Goal: Check status: Check status

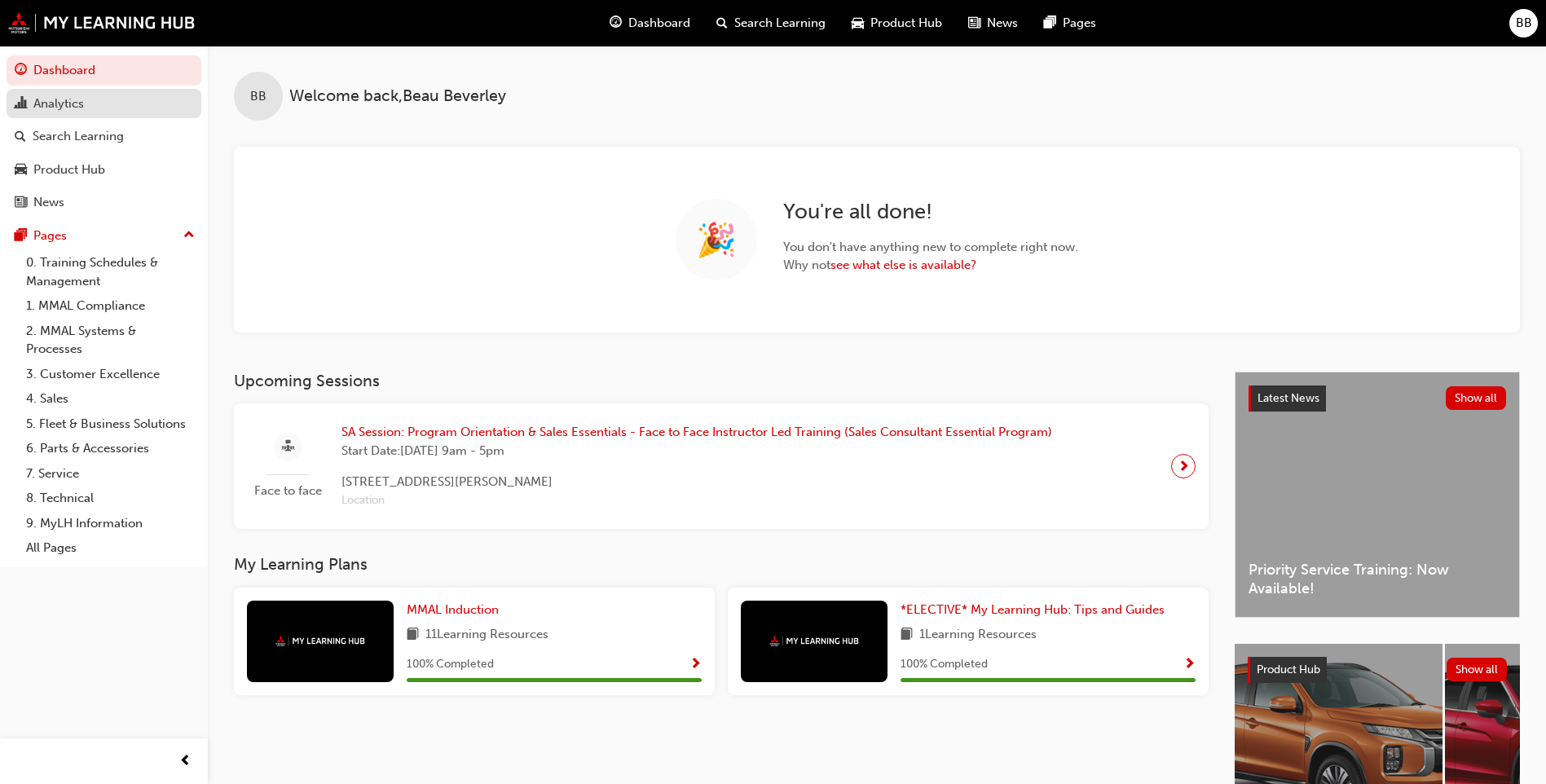
click at [71, 95] on div "Analytics" at bounding box center [58, 103] width 50 height 19
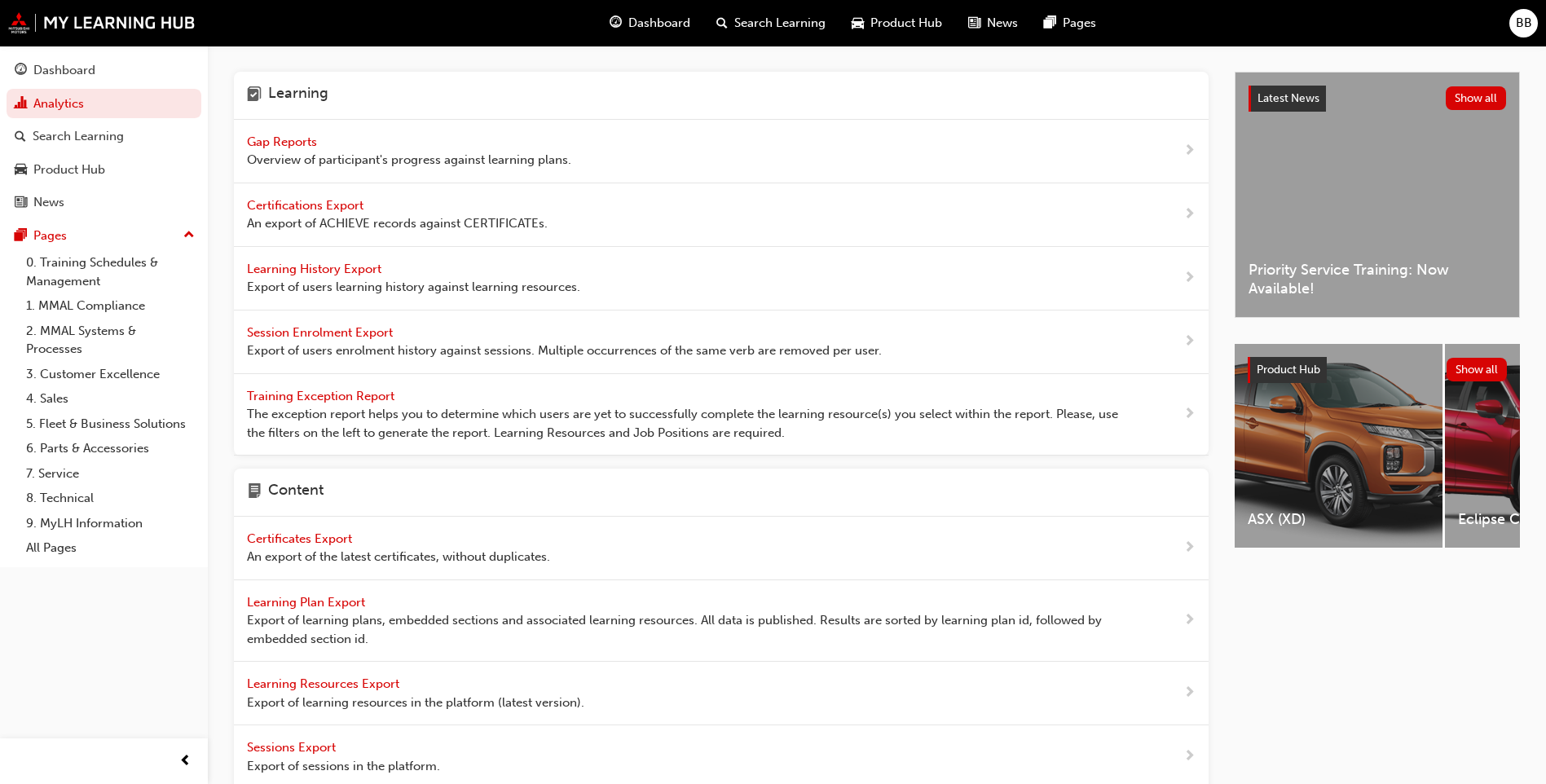
click at [296, 139] on span "Gap Reports" at bounding box center [284, 142] width 74 height 14
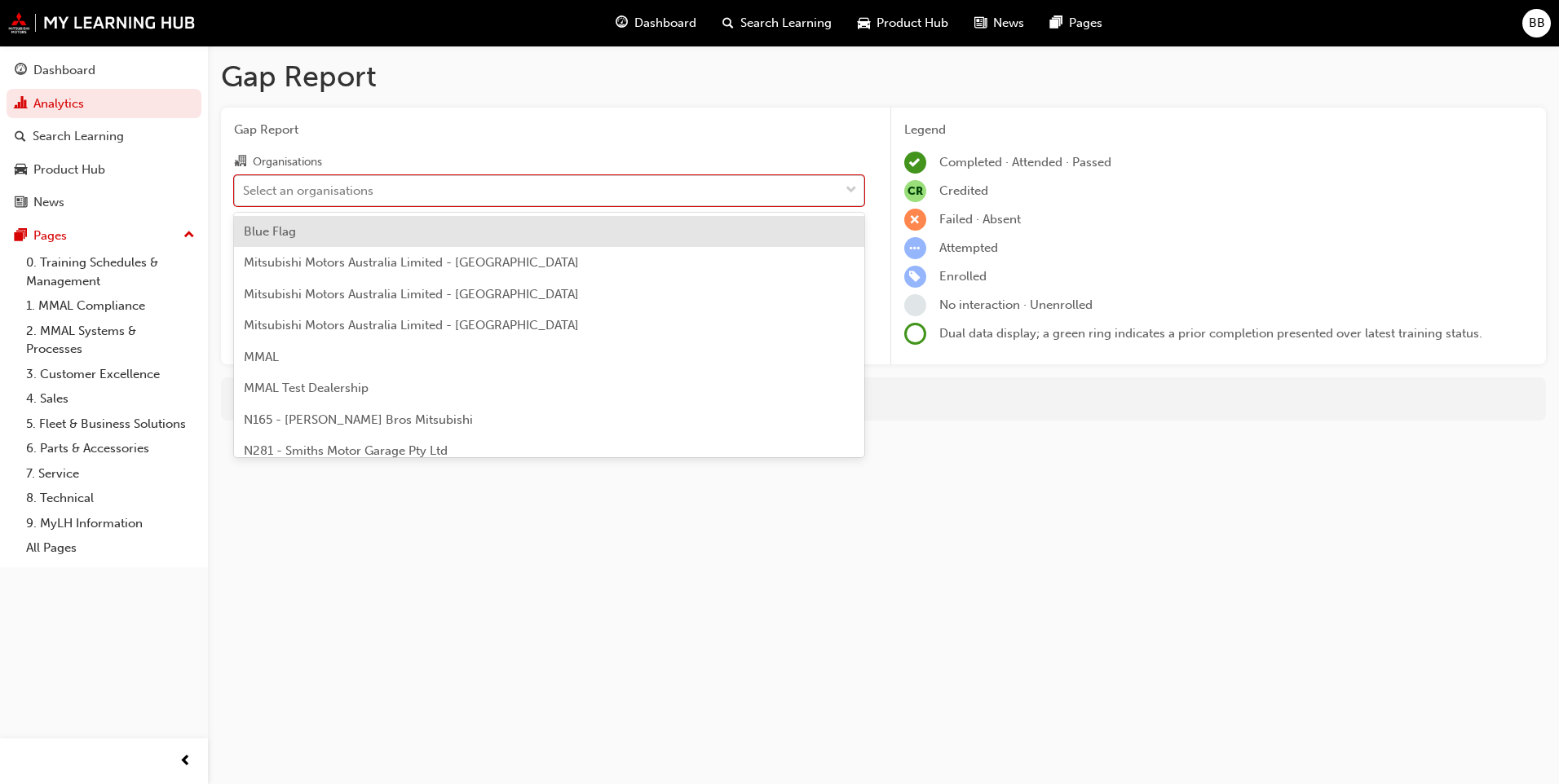
click at [489, 198] on div "Select an organisations" at bounding box center [536, 190] width 604 height 29
click at [244, 197] on input "Organisations option Blue Flag focused, 1 of 202. 202 results available. Use Up…" at bounding box center [244, 189] width 2 height 13
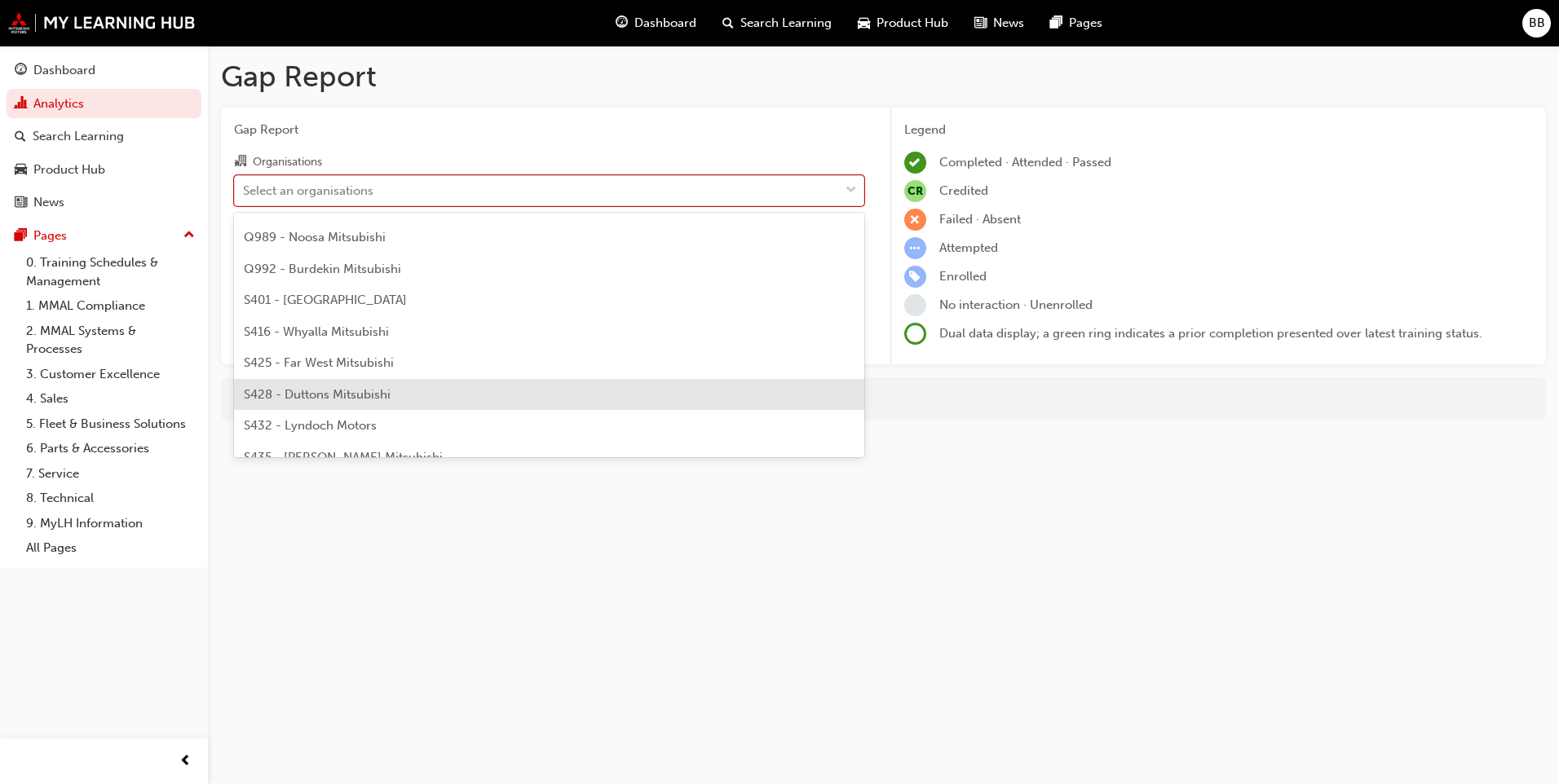
scroll to position [3259, 0]
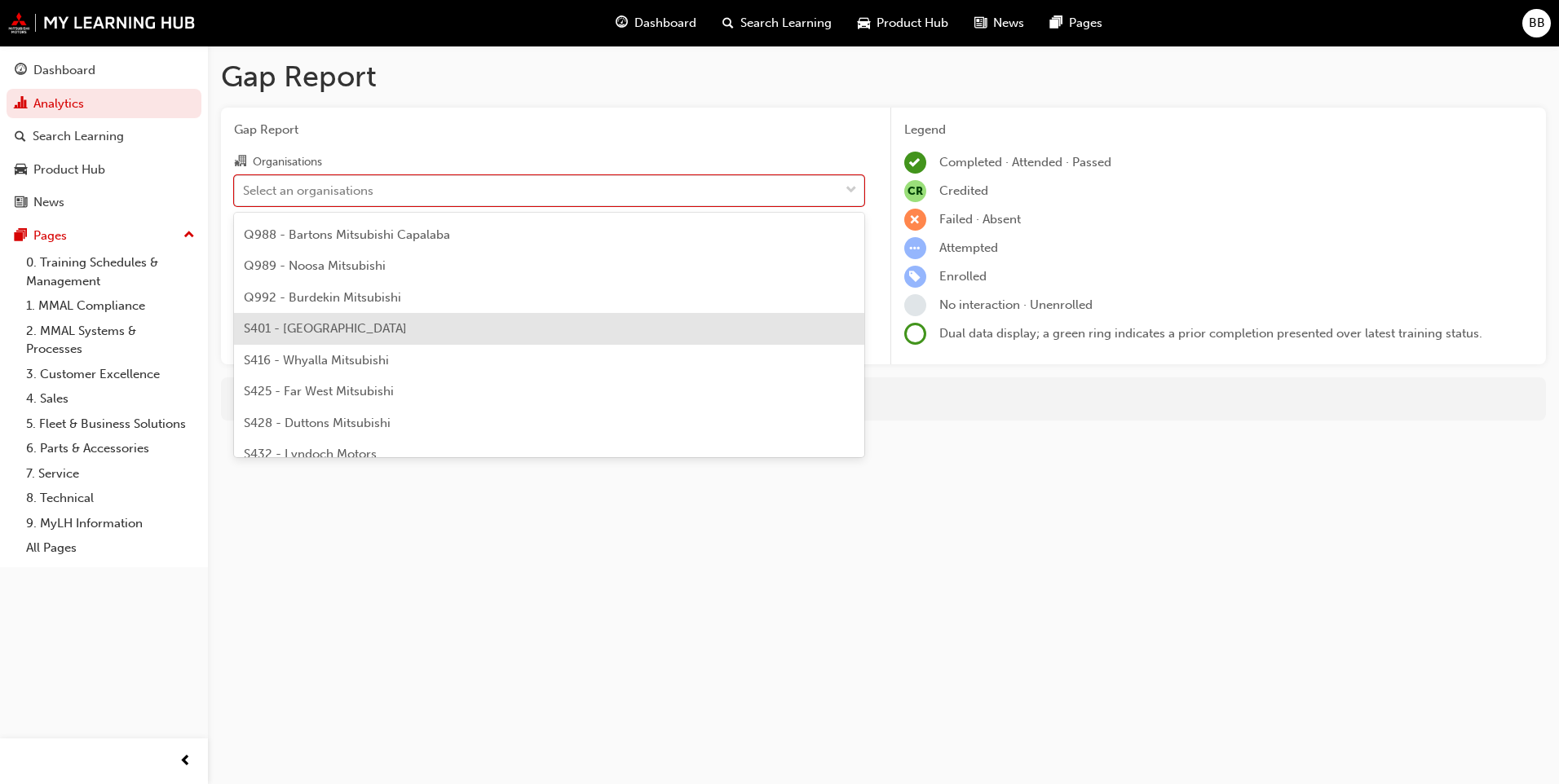
click at [427, 334] on div "S401 - [GEOGRAPHIC_DATA]" at bounding box center [548, 328] width 630 height 31
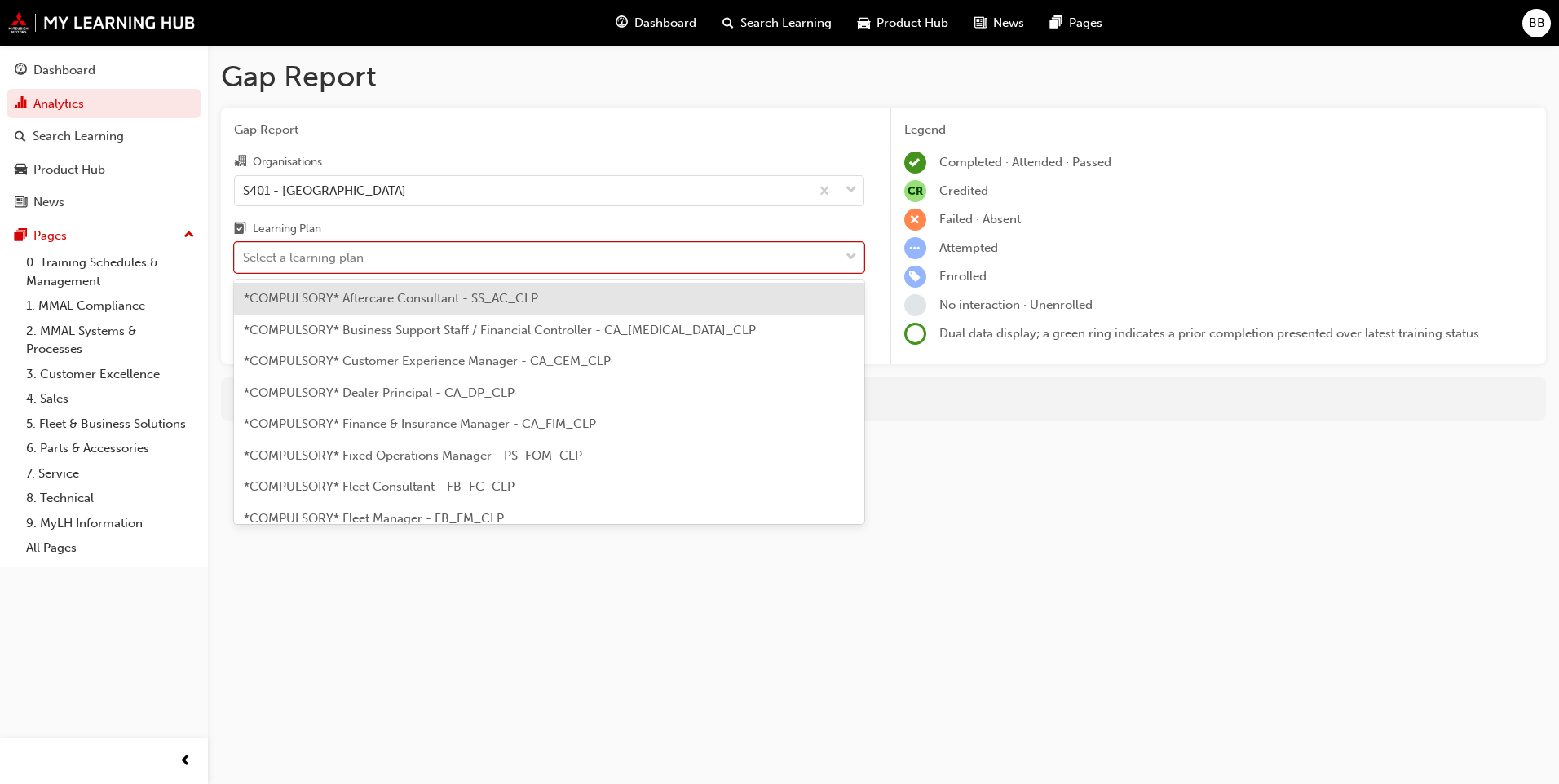
click at [428, 262] on div "Select a learning plan" at bounding box center [536, 258] width 604 height 29
click at [244, 262] on input "Learning Plan option *COMPULSORY* Aftercare Consultant - SS_AC_CLP focused, 1 o…" at bounding box center [244, 257] width 2 height 13
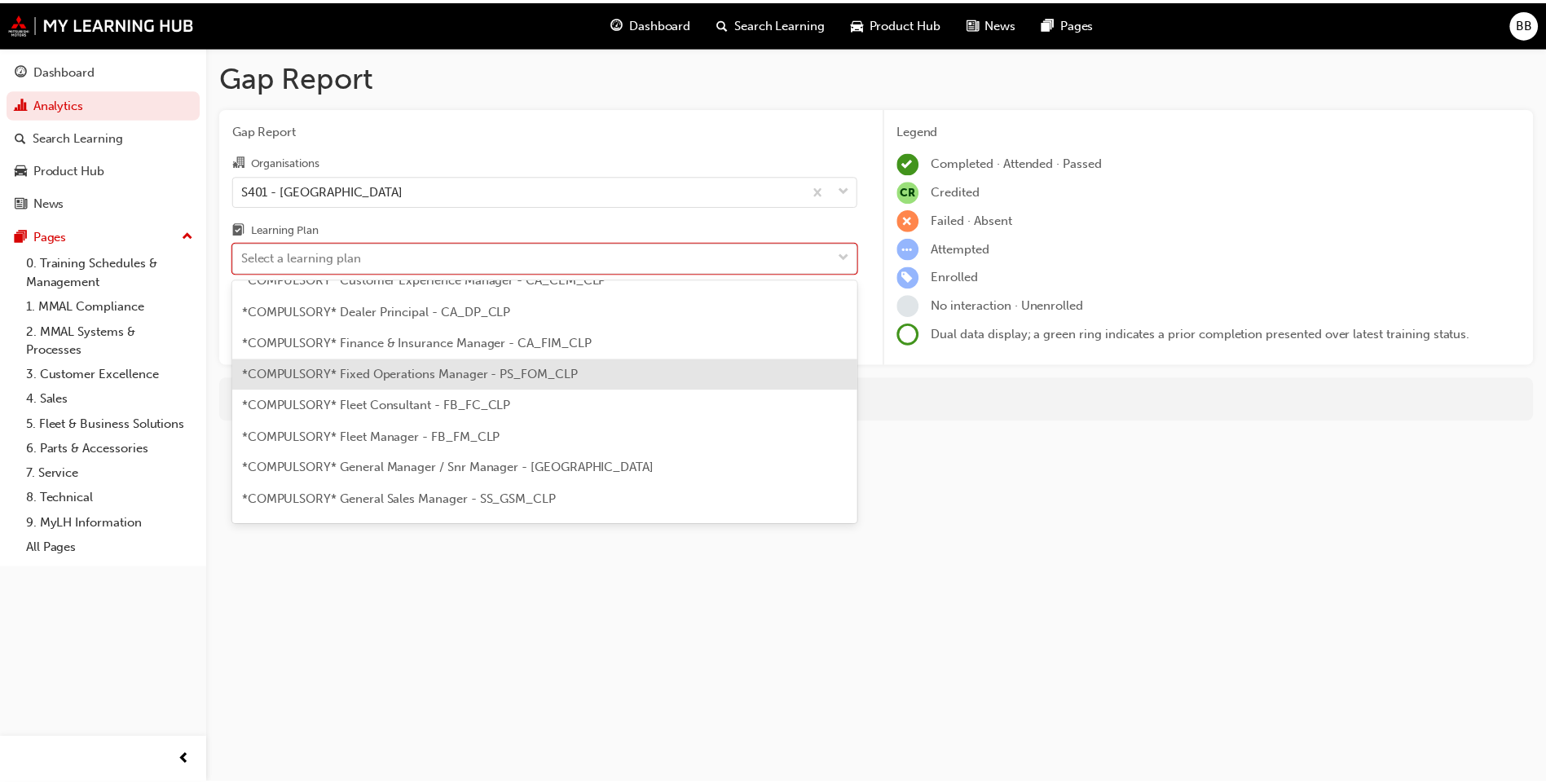
scroll to position [163, 0]
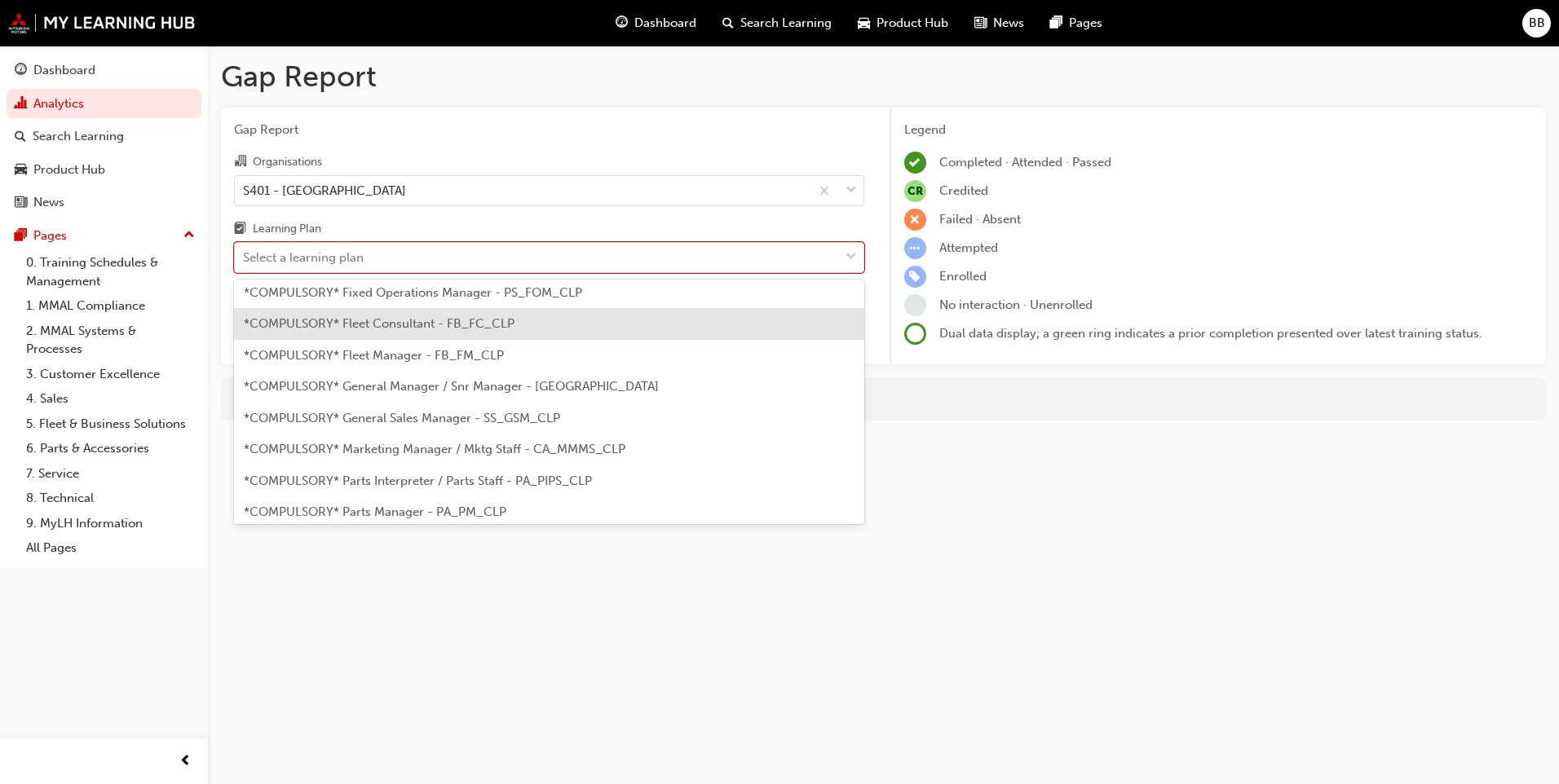
click at [497, 331] on div "*COMPULSORY* Fleet Consultant - FB_FC_CLP" at bounding box center [548, 323] width 630 height 31
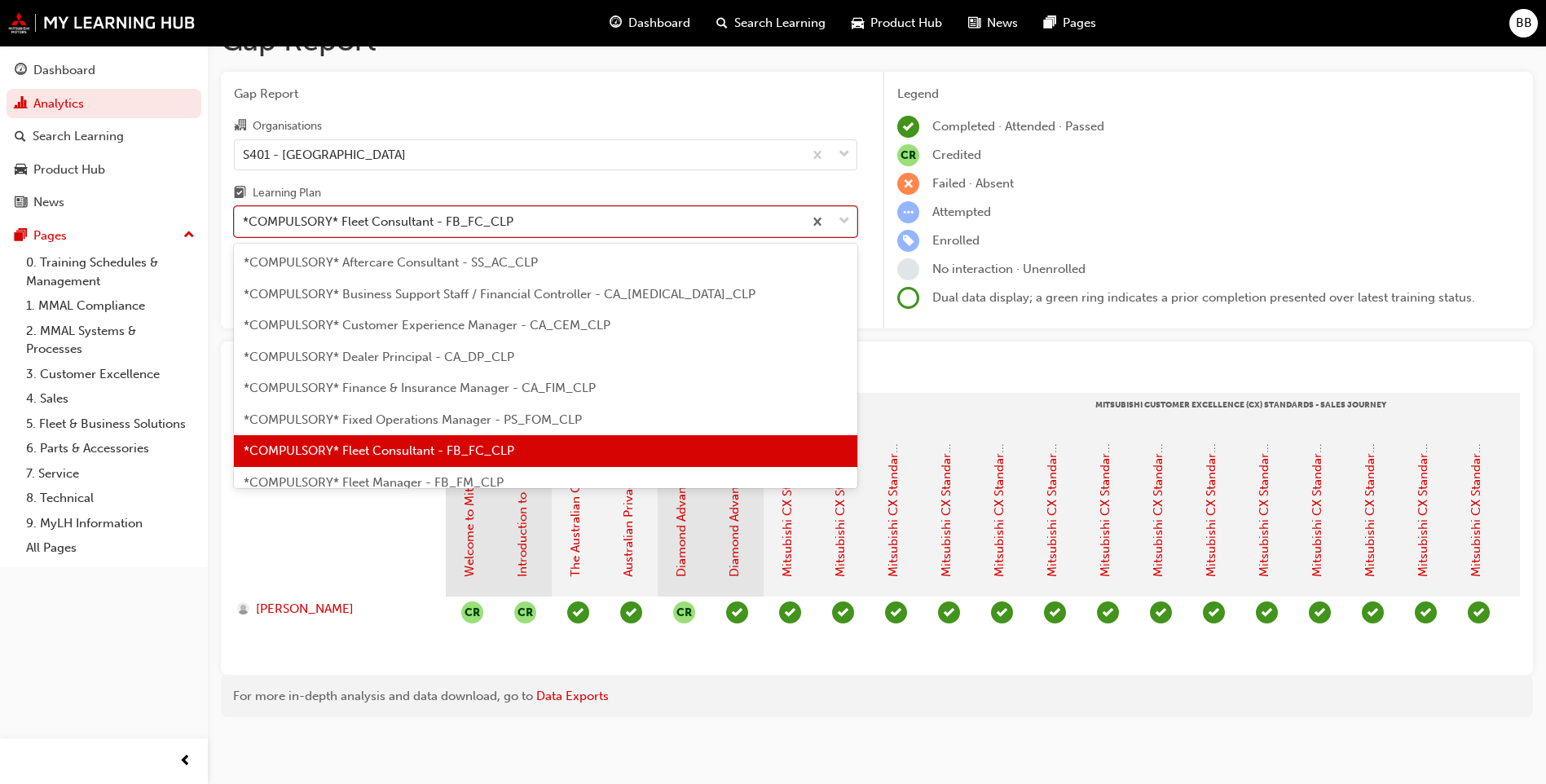
click at [471, 214] on div "*COMPULSORY* Fleet Consultant - FB_FC_CLP" at bounding box center [377, 222] width 270 height 19
click at [244, 215] on input "Learning Plan option *COMPULSORY* Fleet Consultant - FB_FC_CLP, selected. optio…" at bounding box center [243, 221] width 2 height 13
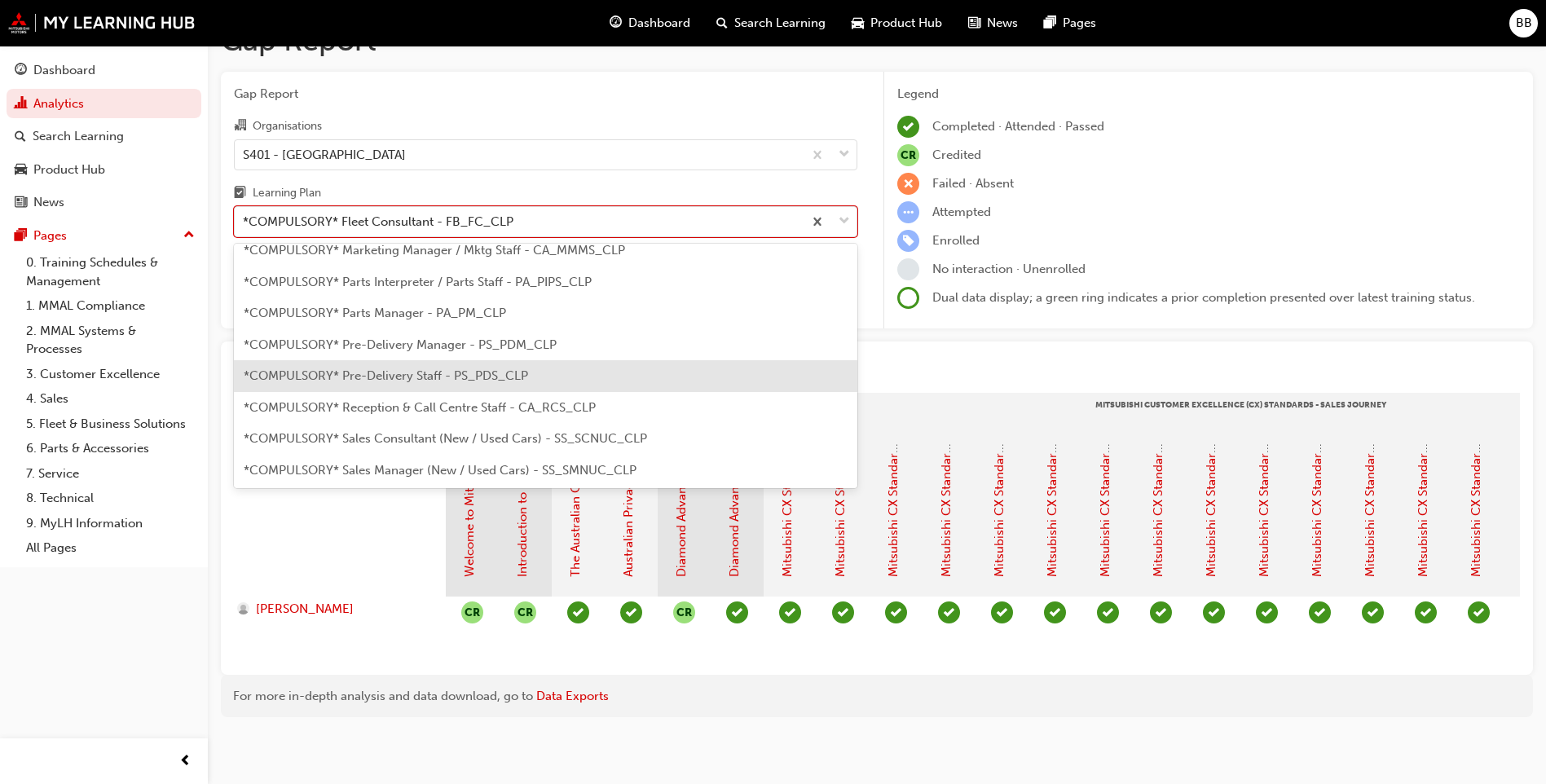
scroll to position [408, 0]
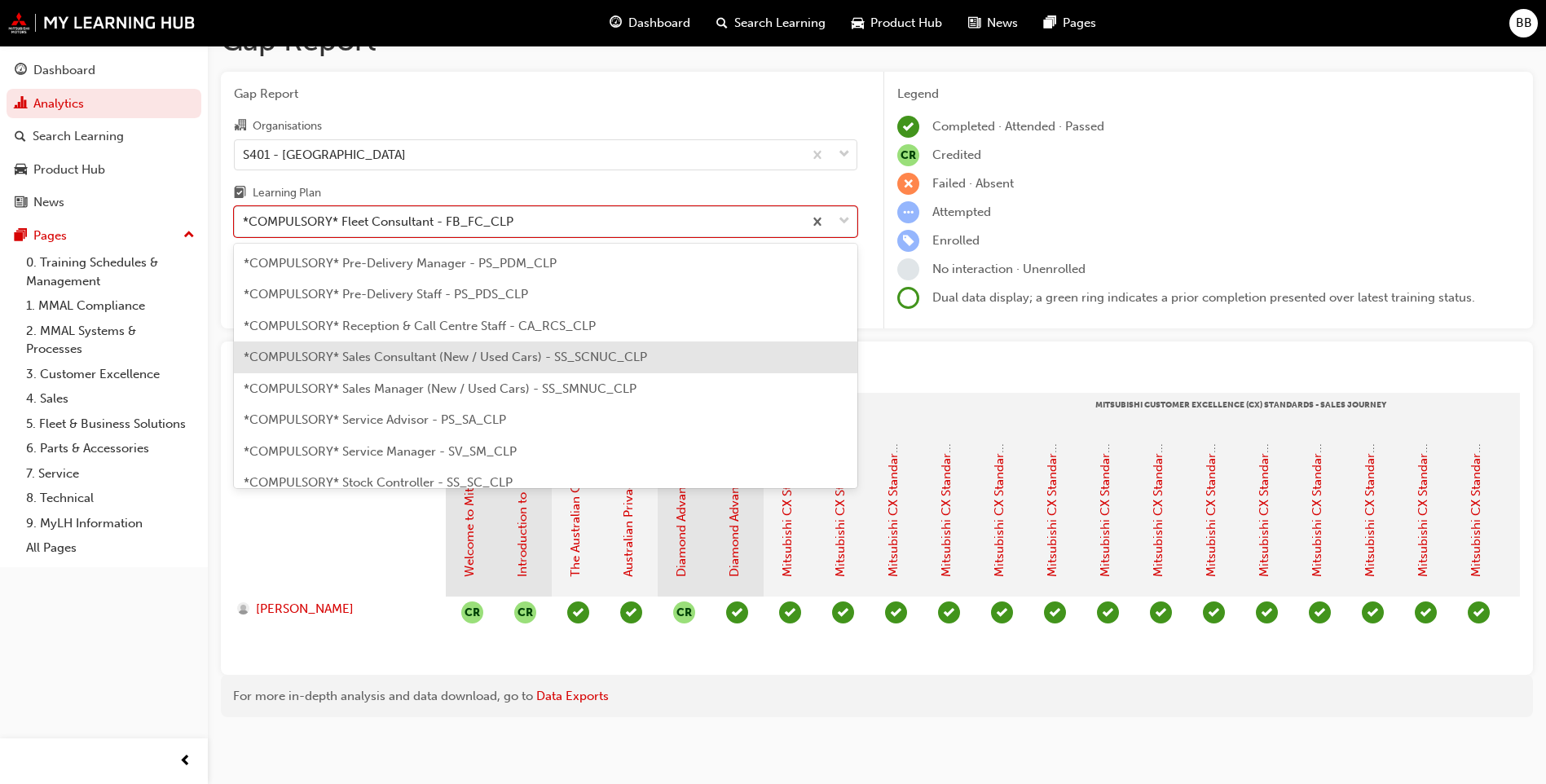
click at [485, 351] on span "*COMPULSORY* Sales Consultant (New / Used Cars) - SS_SCNUC_CLP" at bounding box center [445, 357] width 403 height 14
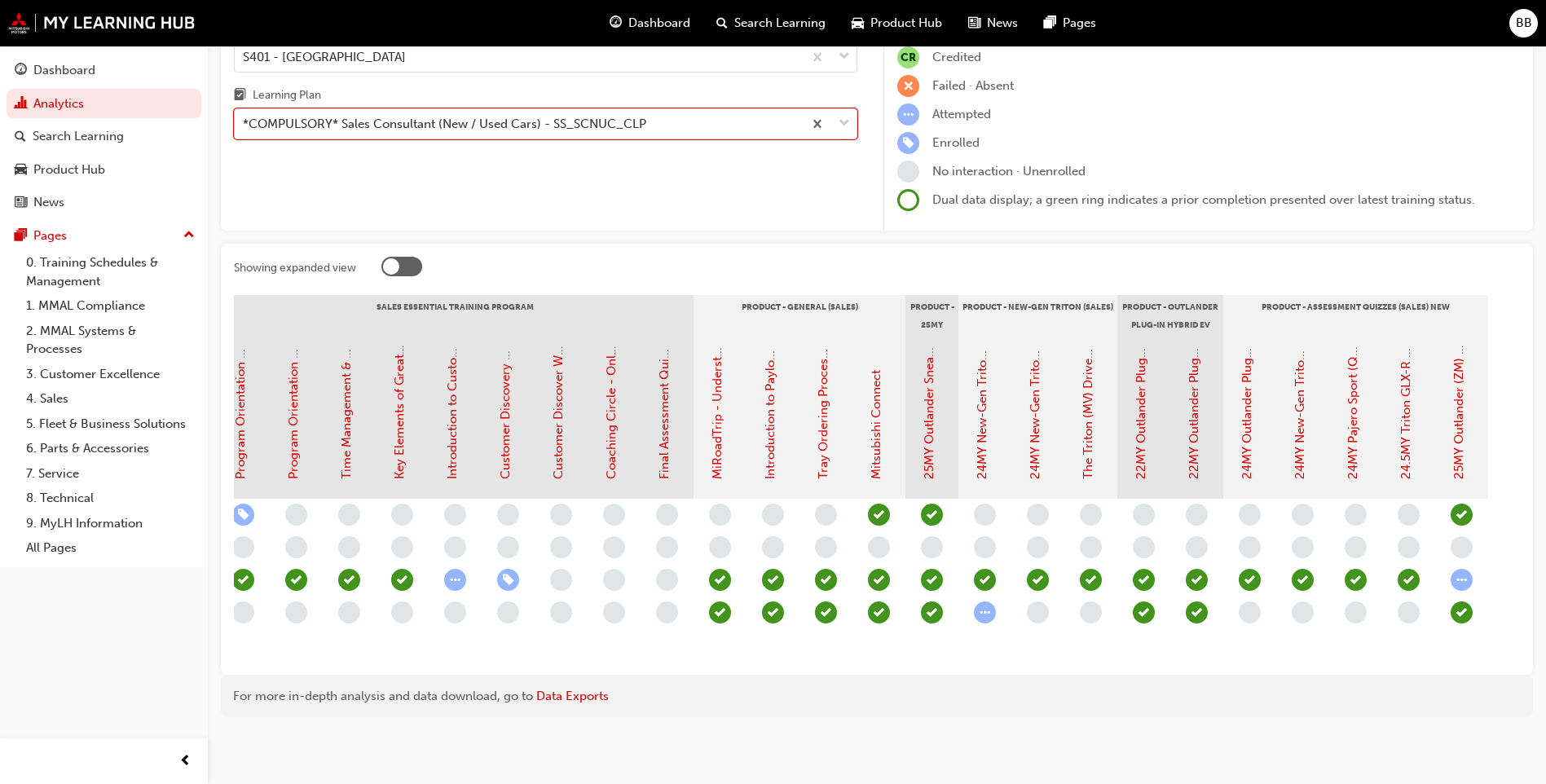
scroll to position [0, 1628]
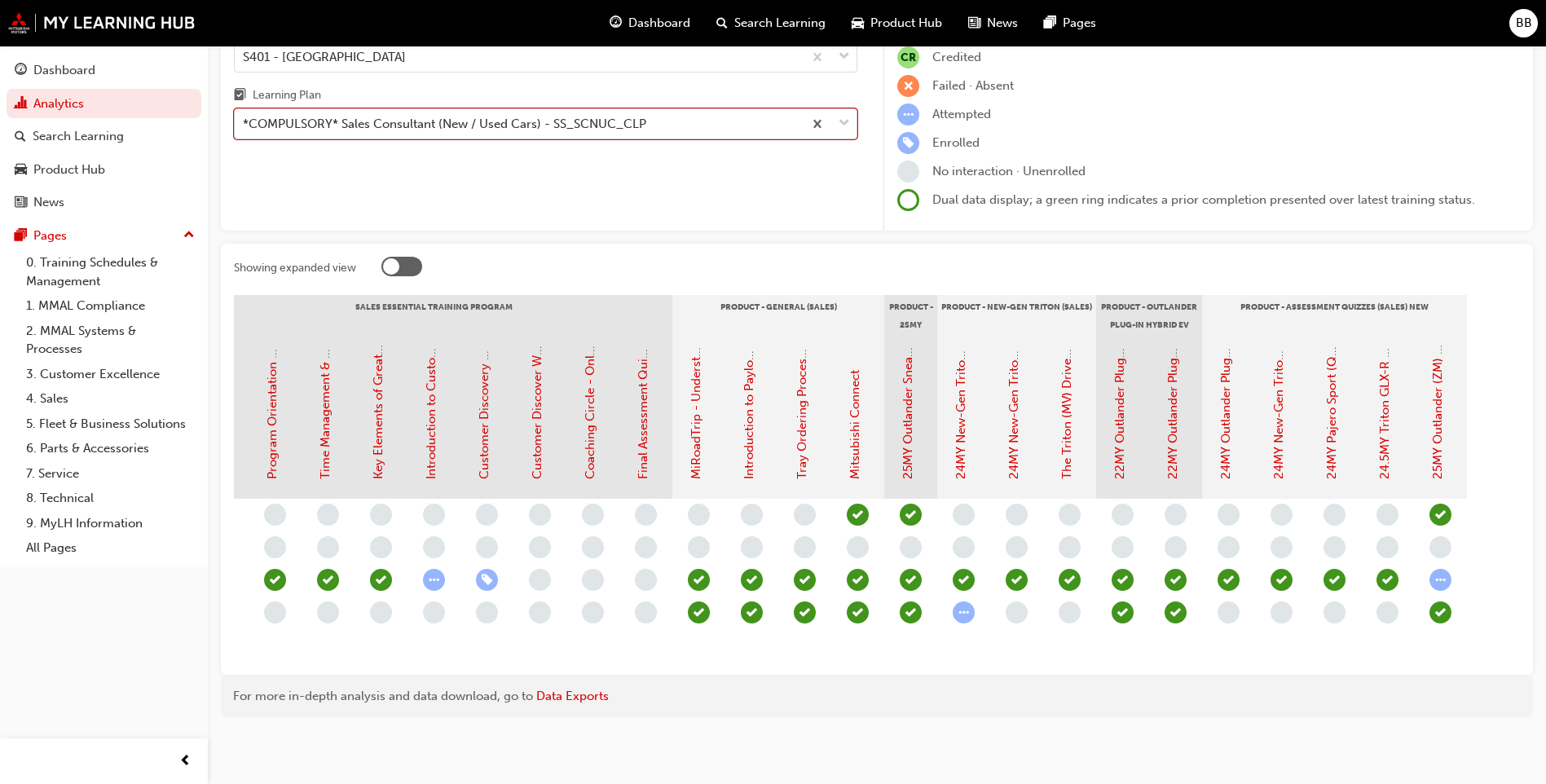
click at [555, 128] on div "Gap Report Organisations S401 - North East Mitsubishi Learning Plan option *COM…" at bounding box center [545, 102] width 649 height 258
click at [532, 115] on div "*COMPULSORY* Sales Consultant (New / Used Cars) - SS_SCNUC_CLP" at bounding box center [444, 124] width 403 height 19
click at [244, 117] on input "Learning Plan *COMPULSORY* Sales Consultant (New / Used Cars) - SS_SCNUC_CLP" at bounding box center [243, 123] width 2 height 13
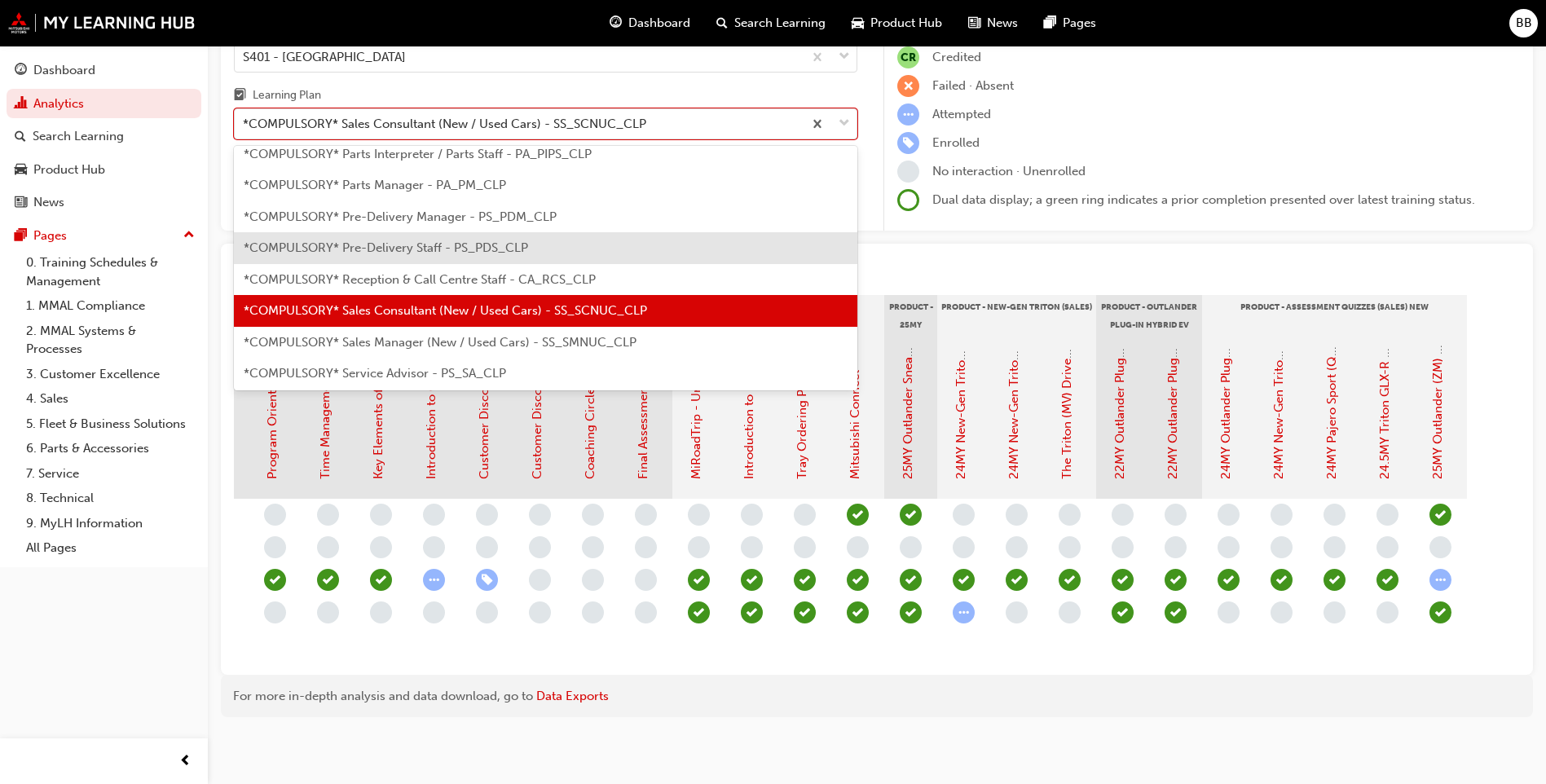
scroll to position [384, 0]
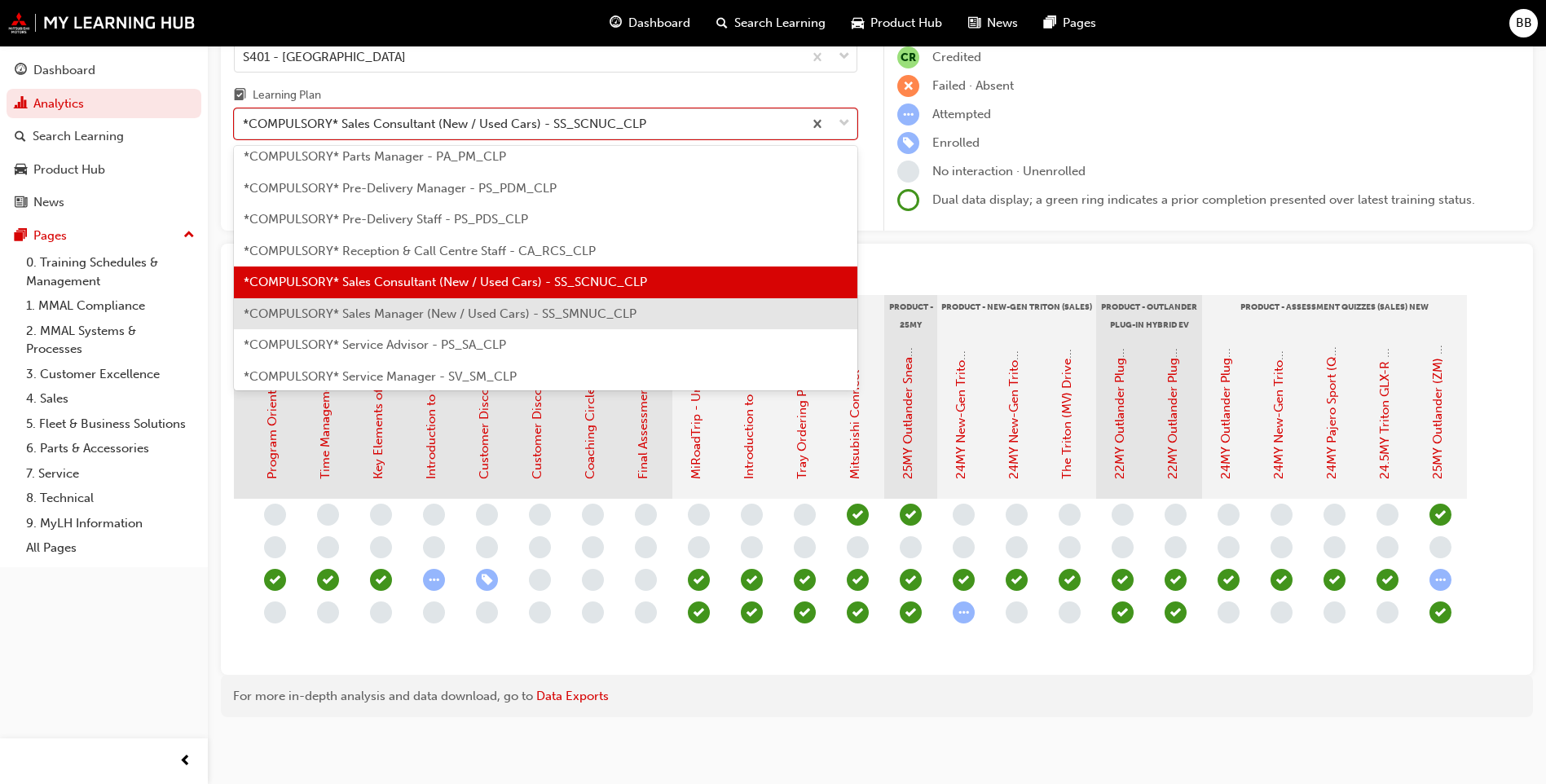
click at [539, 306] on span "*COMPULSORY* Sales Manager (New / Used Cars) - SS_SMNUC_CLP" at bounding box center [439, 313] width 393 height 14
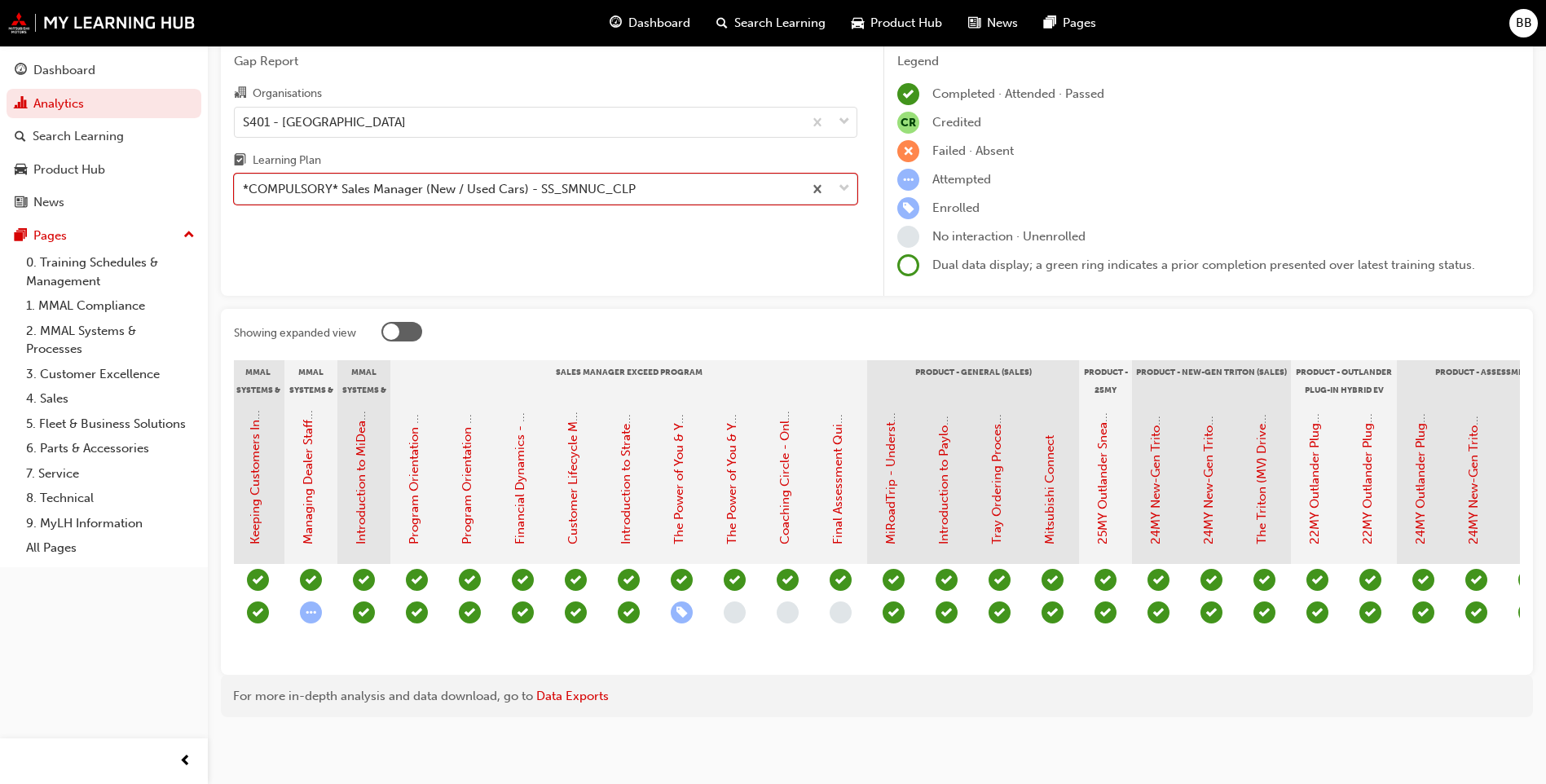
scroll to position [0, 2316]
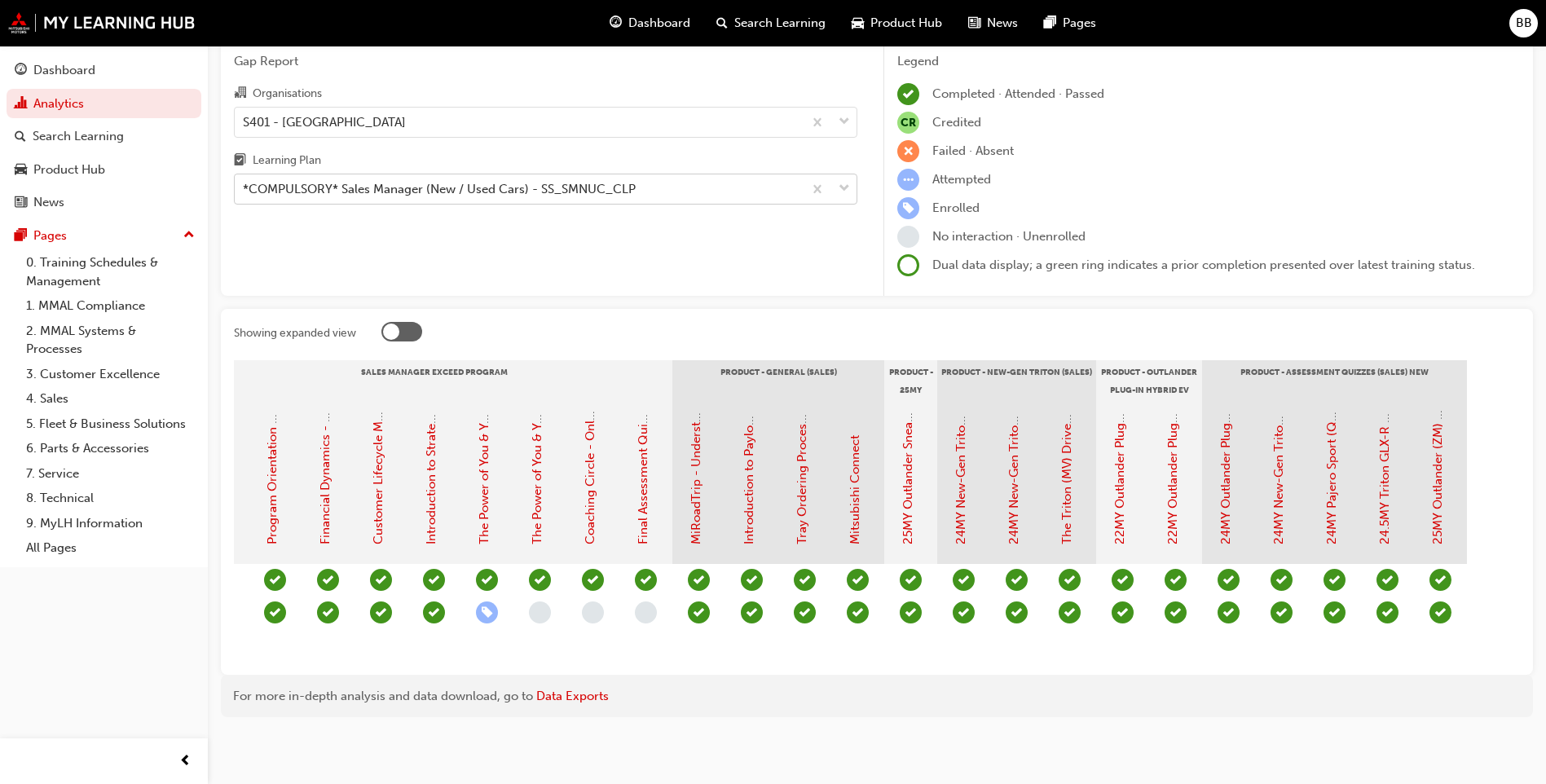
click at [577, 183] on div "*COMPULSORY* Sales Manager (New / Used Cars) - SS_SMNUC_CLP" at bounding box center [438, 189] width 393 height 19
click at [244, 183] on input "Learning Plan *COMPULSORY* Sales Manager (New / Used Cars) - SS_SMNUC_CLP" at bounding box center [243, 188] width 2 height 13
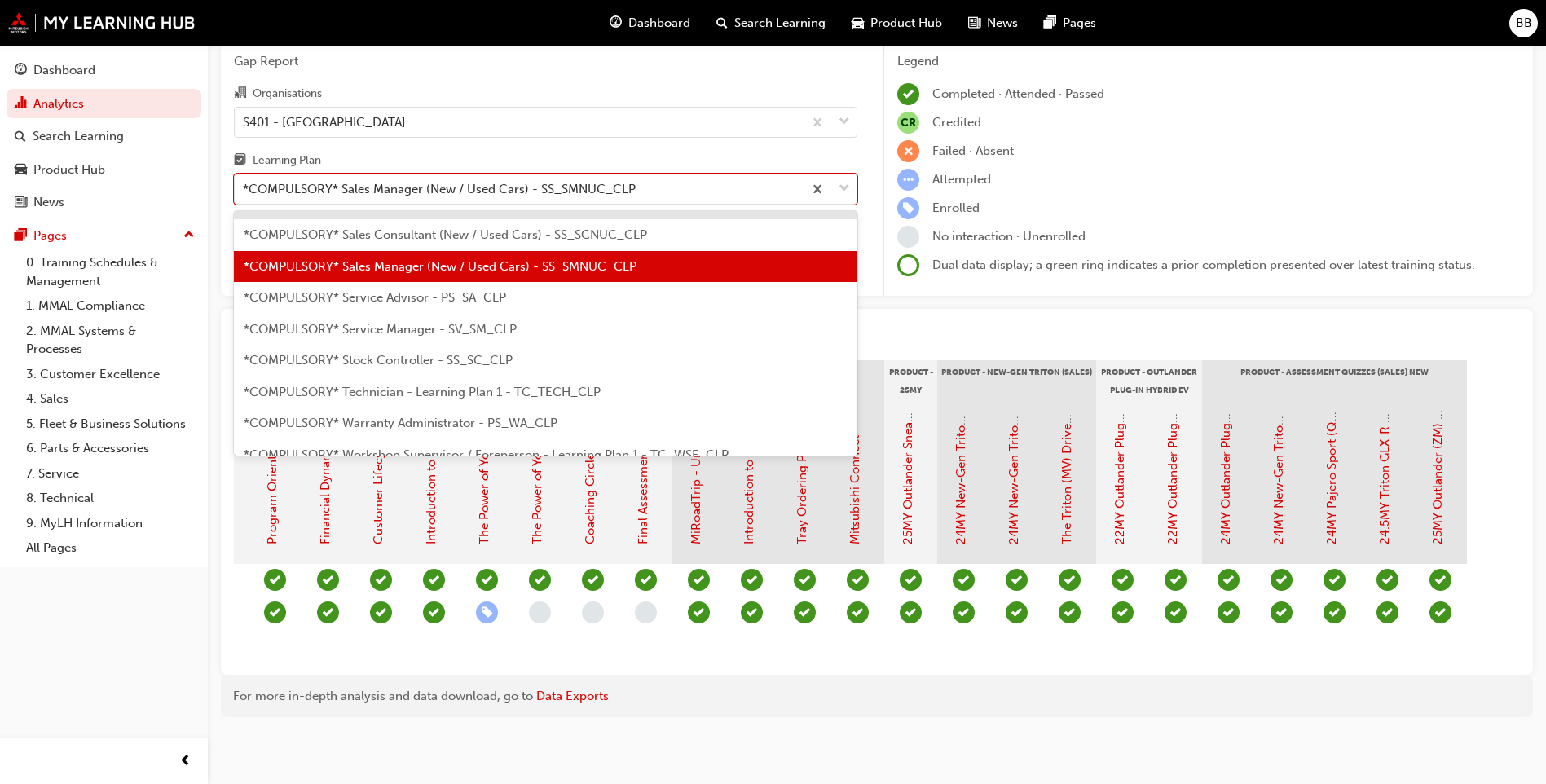
scroll to position [498, 0]
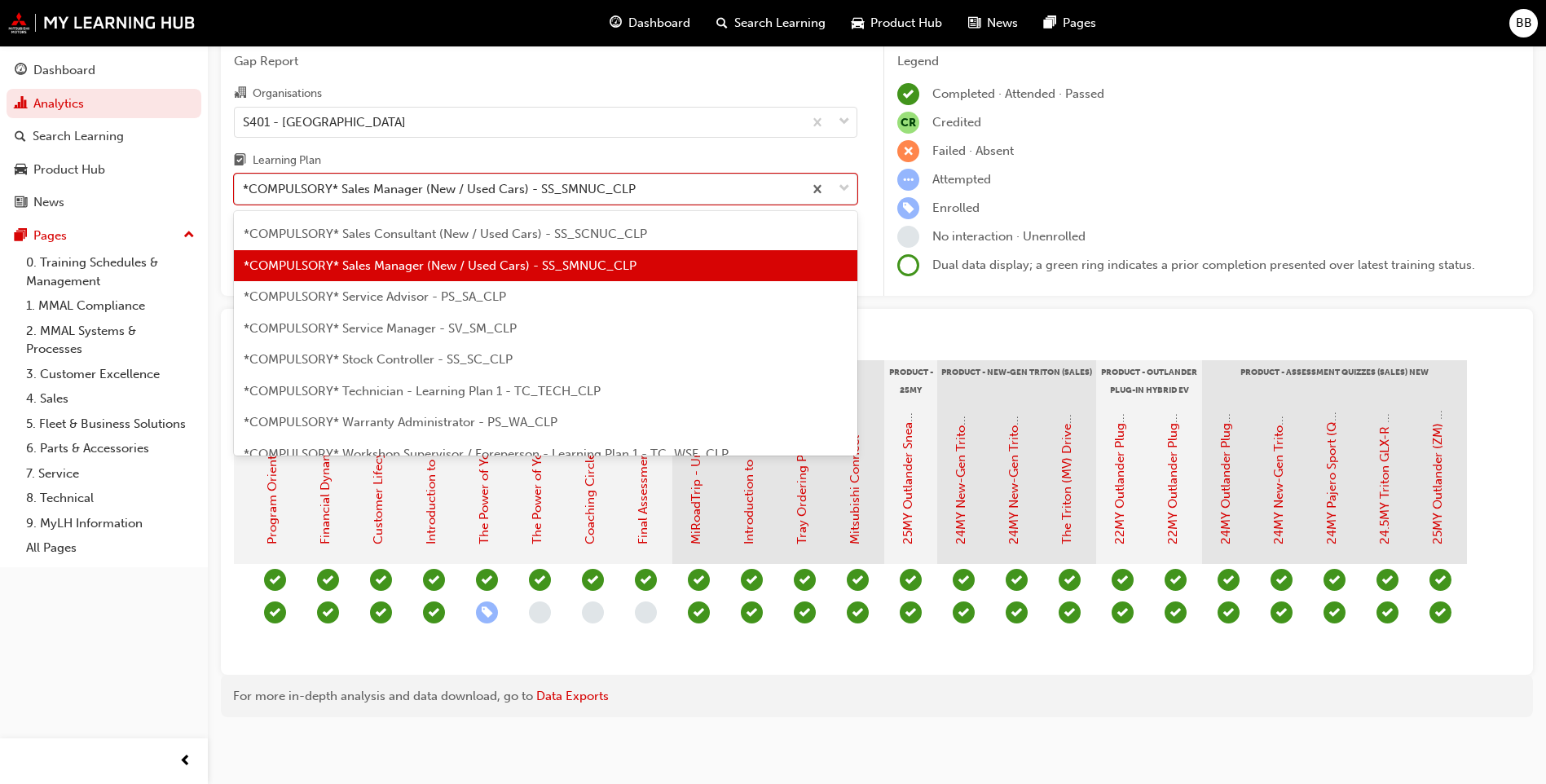
click at [530, 232] on div "*COMPULSORY* Sales Consultant (New / Used Cars) - SS_SCNUC_CLP" at bounding box center [545, 233] width 623 height 31
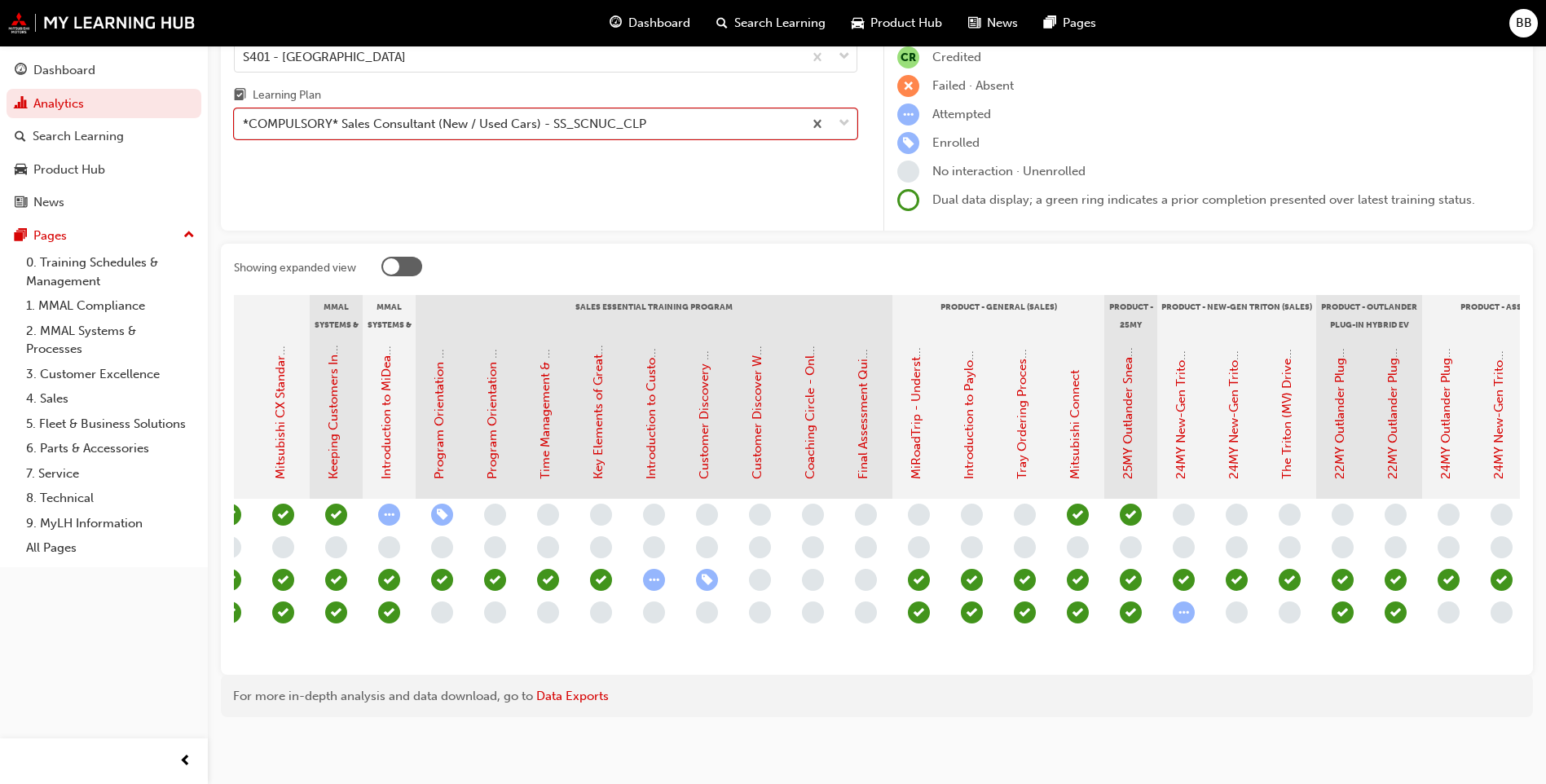
scroll to position [0, 1628]
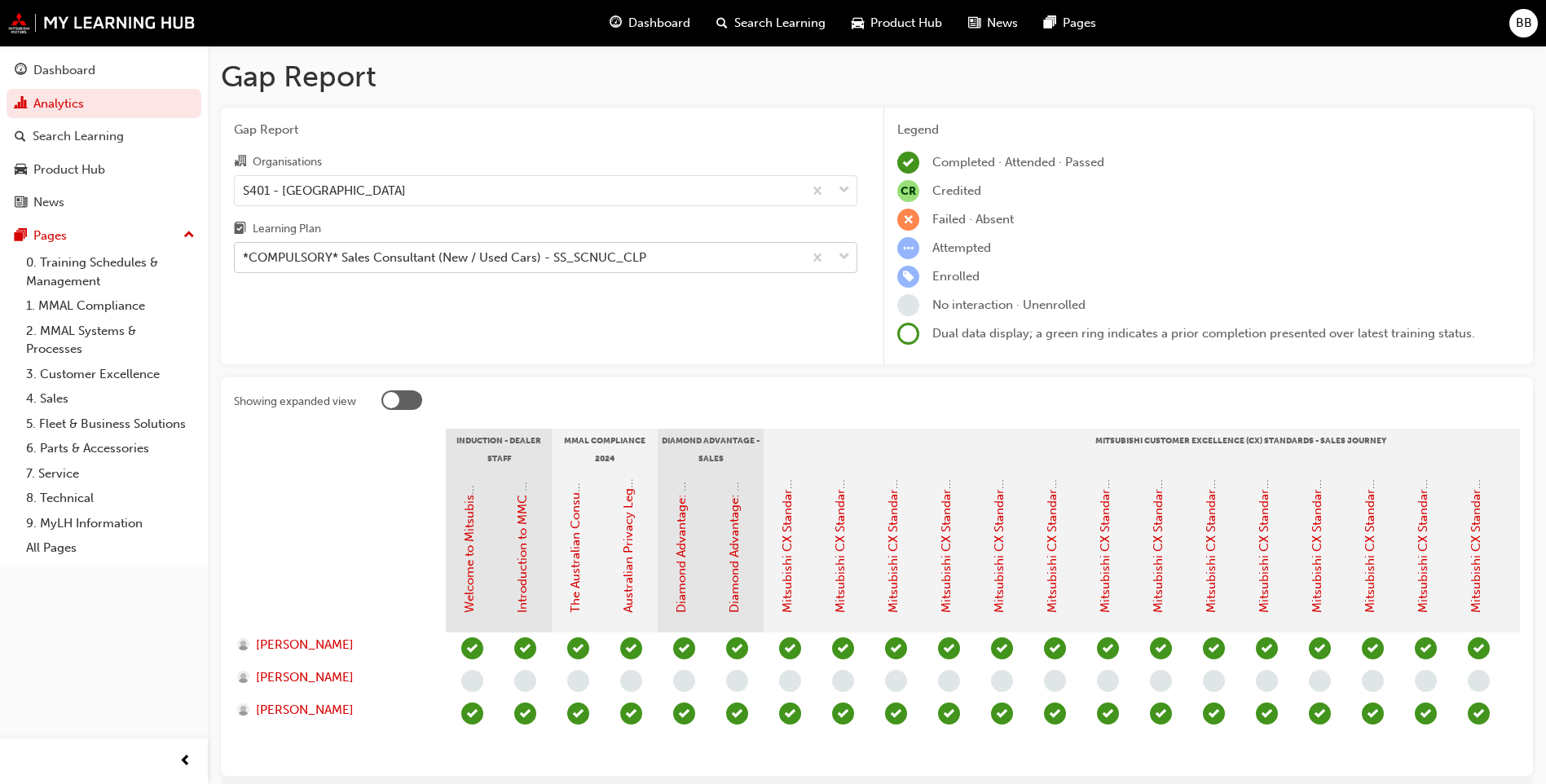
click at [505, 252] on div "*COMPULSORY* Sales Consultant (New / Used Cars) - SS_SCNUC_CLP" at bounding box center [444, 258] width 403 height 19
click at [244, 252] on input "Learning Plan *COMPULSORY* Sales Consultant (New / Used Cars) - SS_SCNUC_CLP" at bounding box center [243, 257] width 2 height 13
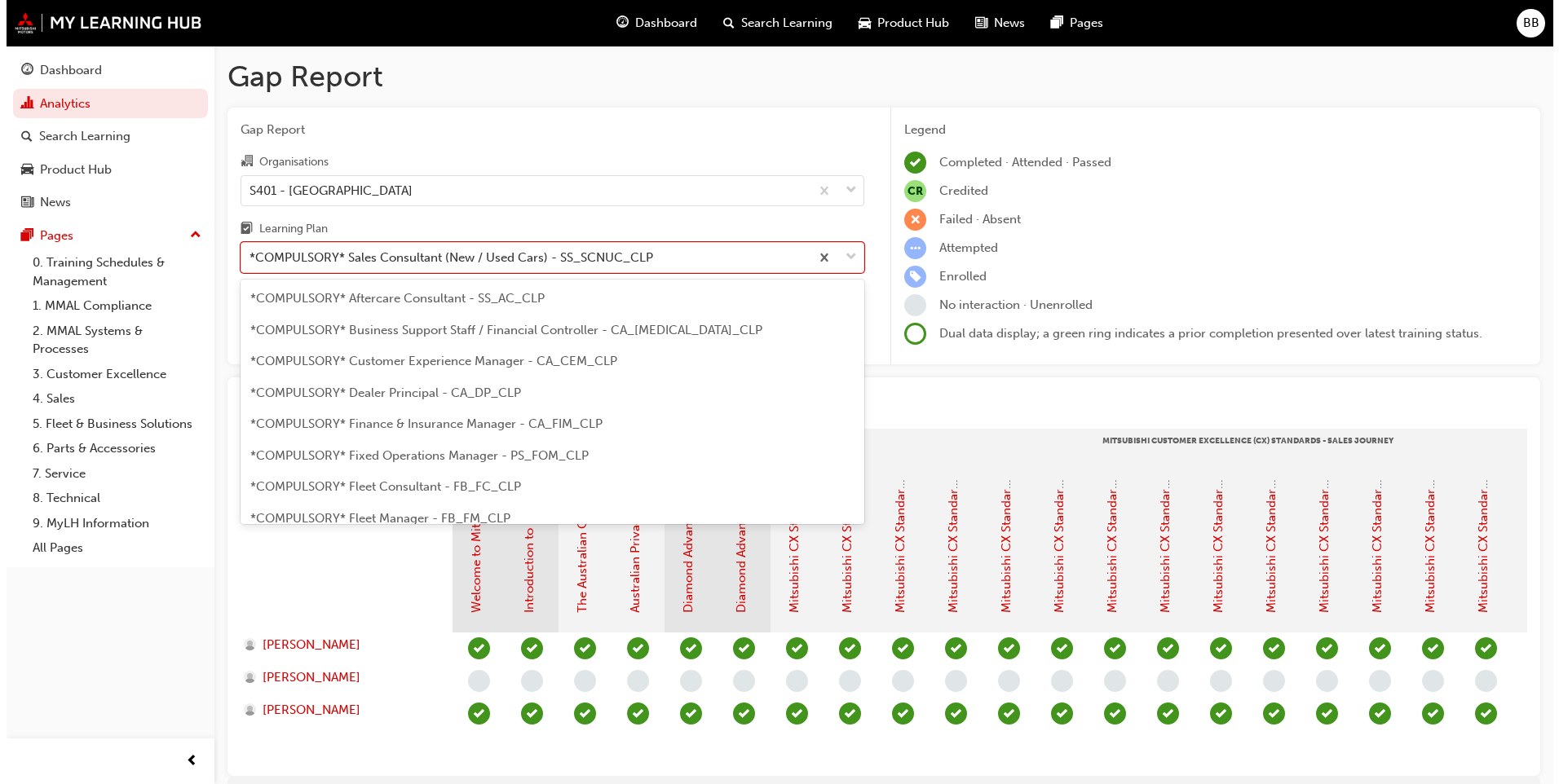
scroll to position [304, 0]
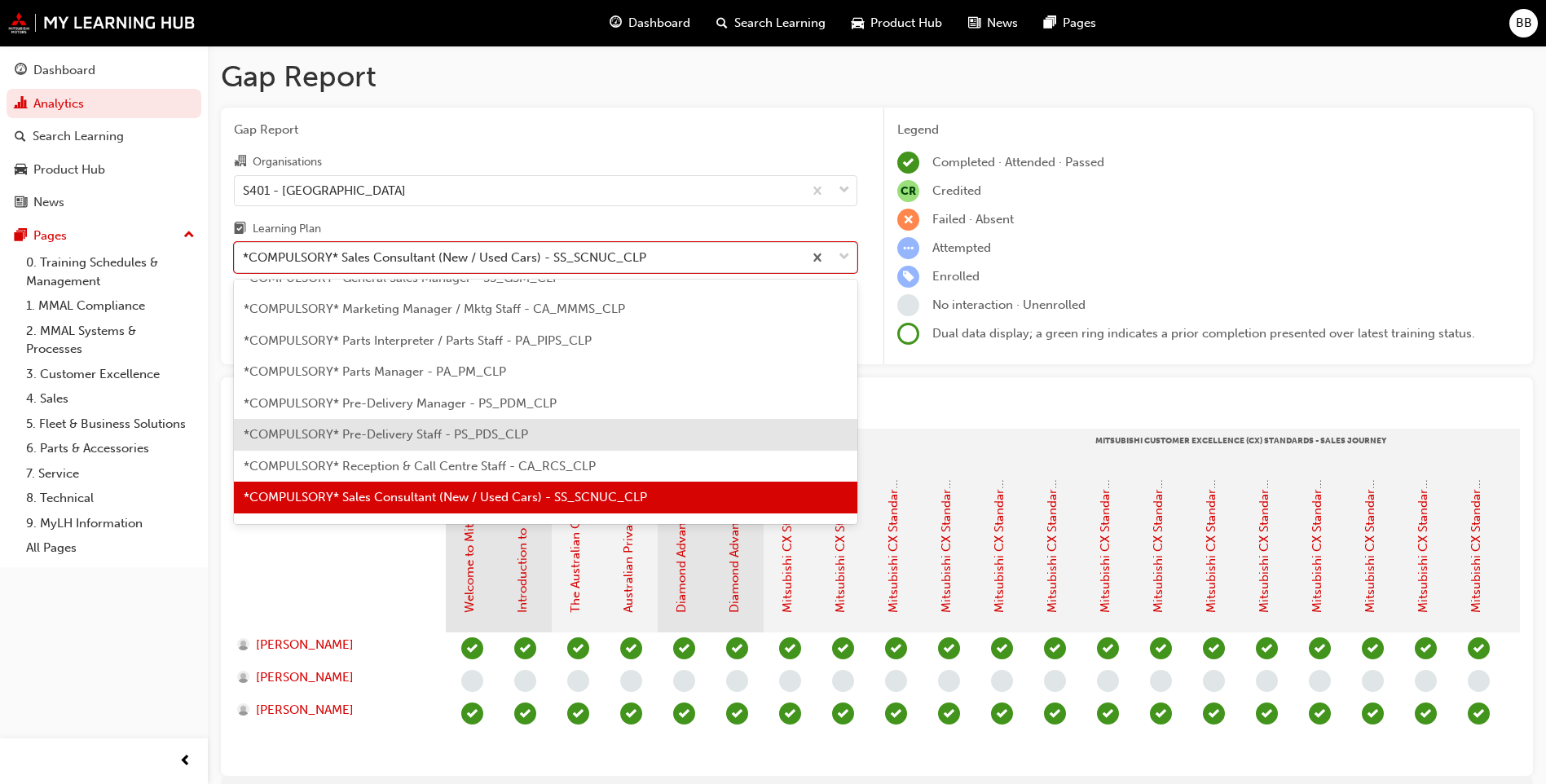
click at [470, 461] on span "*COMPULSORY* Reception & Call Centre Staff - CA_RCS_CLP" at bounding box center [420, 466] width 352 height 14
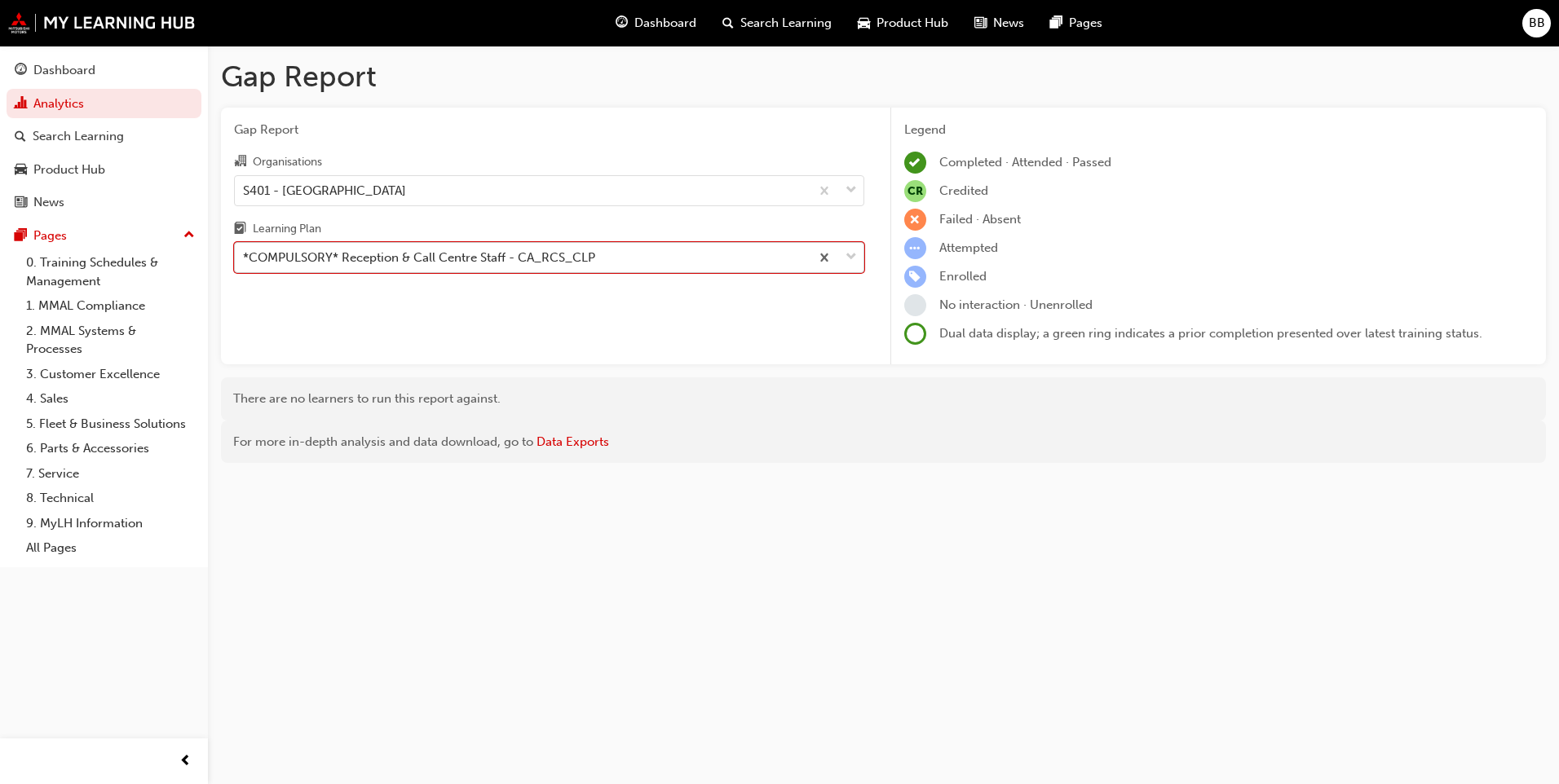
click at [544, 262] on div "*COMPULSORY* Reception & Call Centre Staff - CA_RCS_CLP" at bounding box center [419, 258] width 352 height 19
click at [244, 262] on input "Learning Plan option *COMPULSORY* Reception & Call Centre Staff - CA_RCS_CLP, s…" at bounding box center [244, 257] width 2 height 13
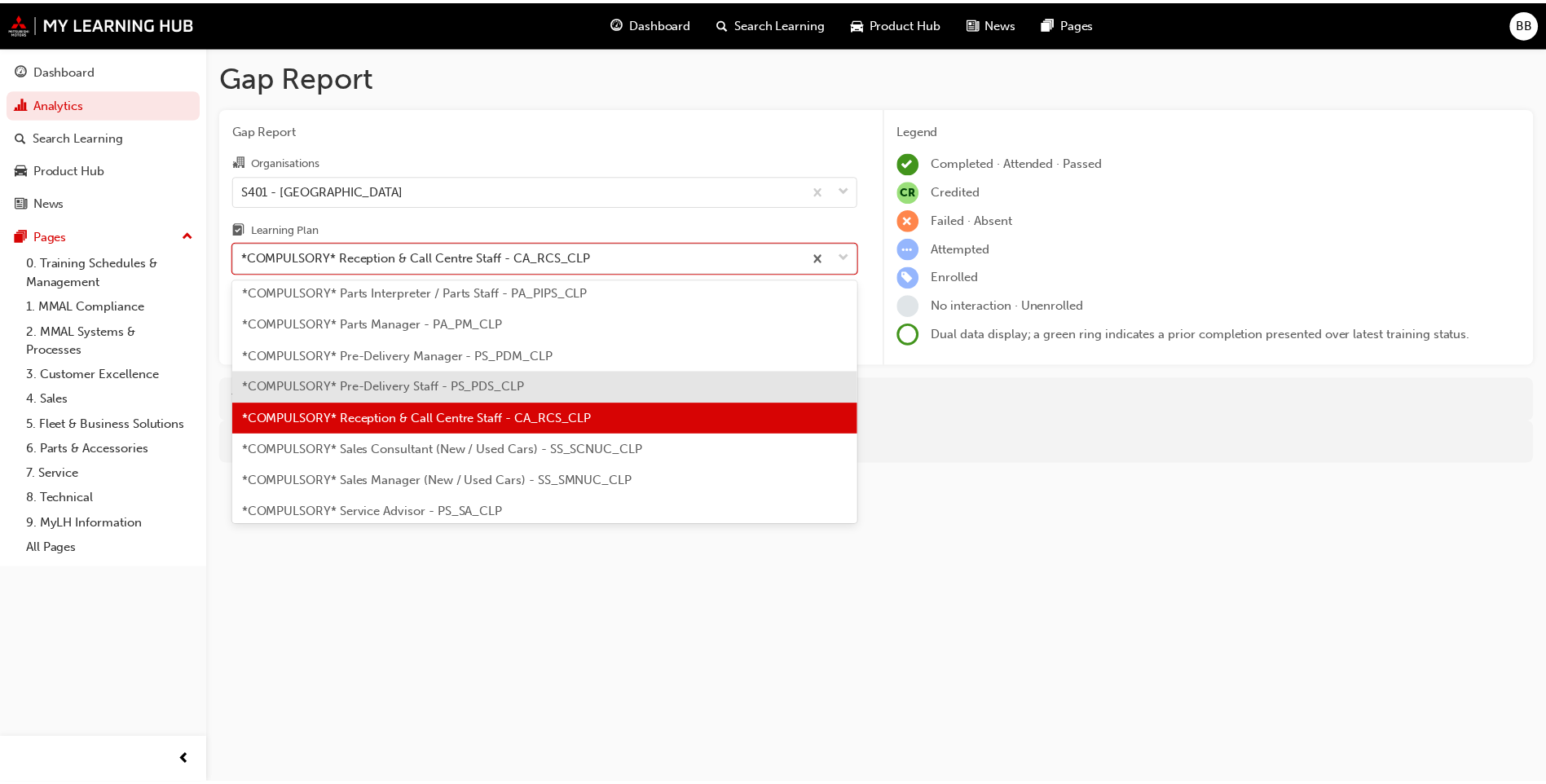
scroll to position [354, 0]
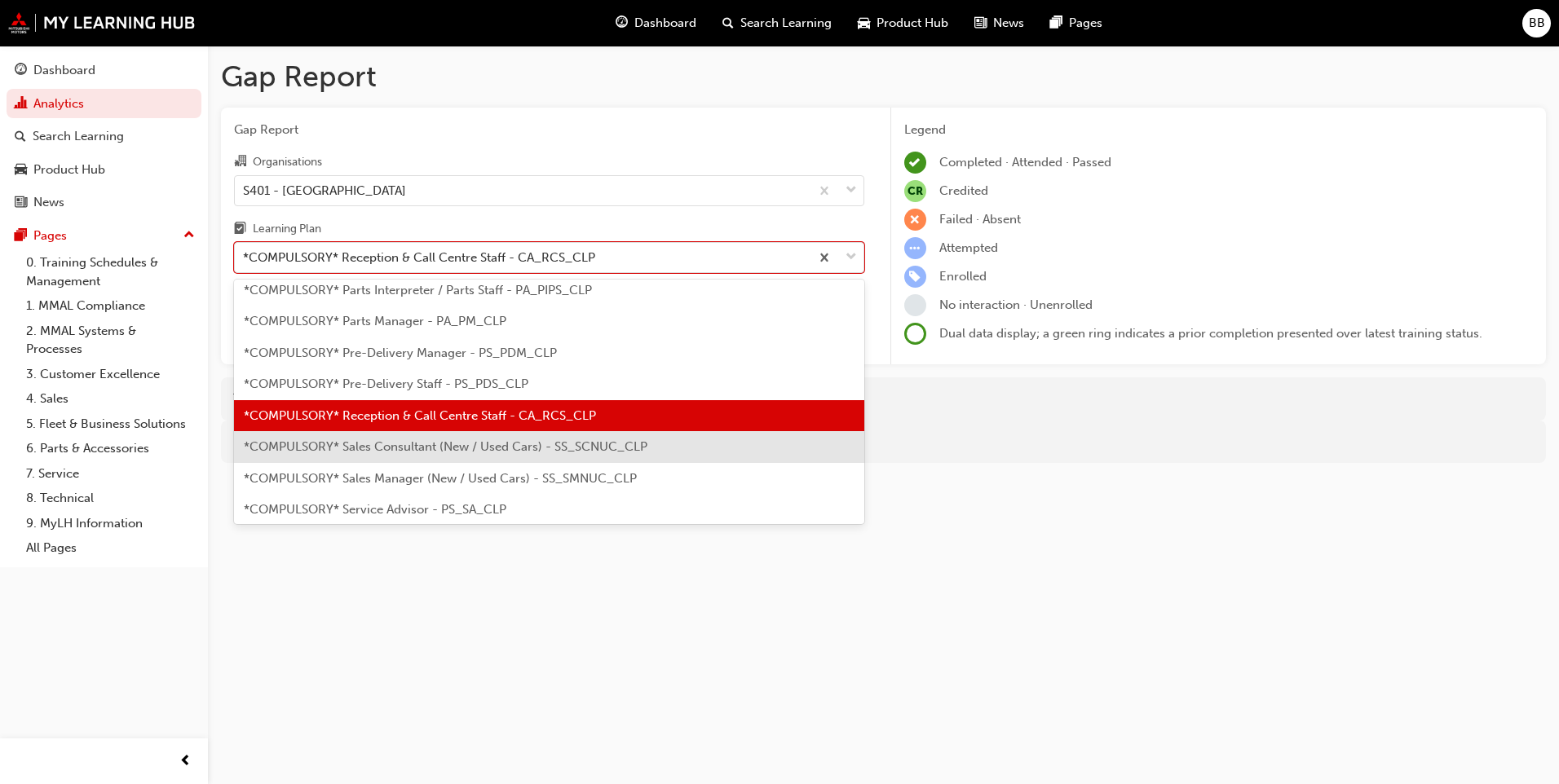
click at [545, 457] on div "*COMPULSORY* Sales Consultant (New / Used Cars) - SS_SCNUC_CLP" at bounding box center [548, 446] width 630 height 31
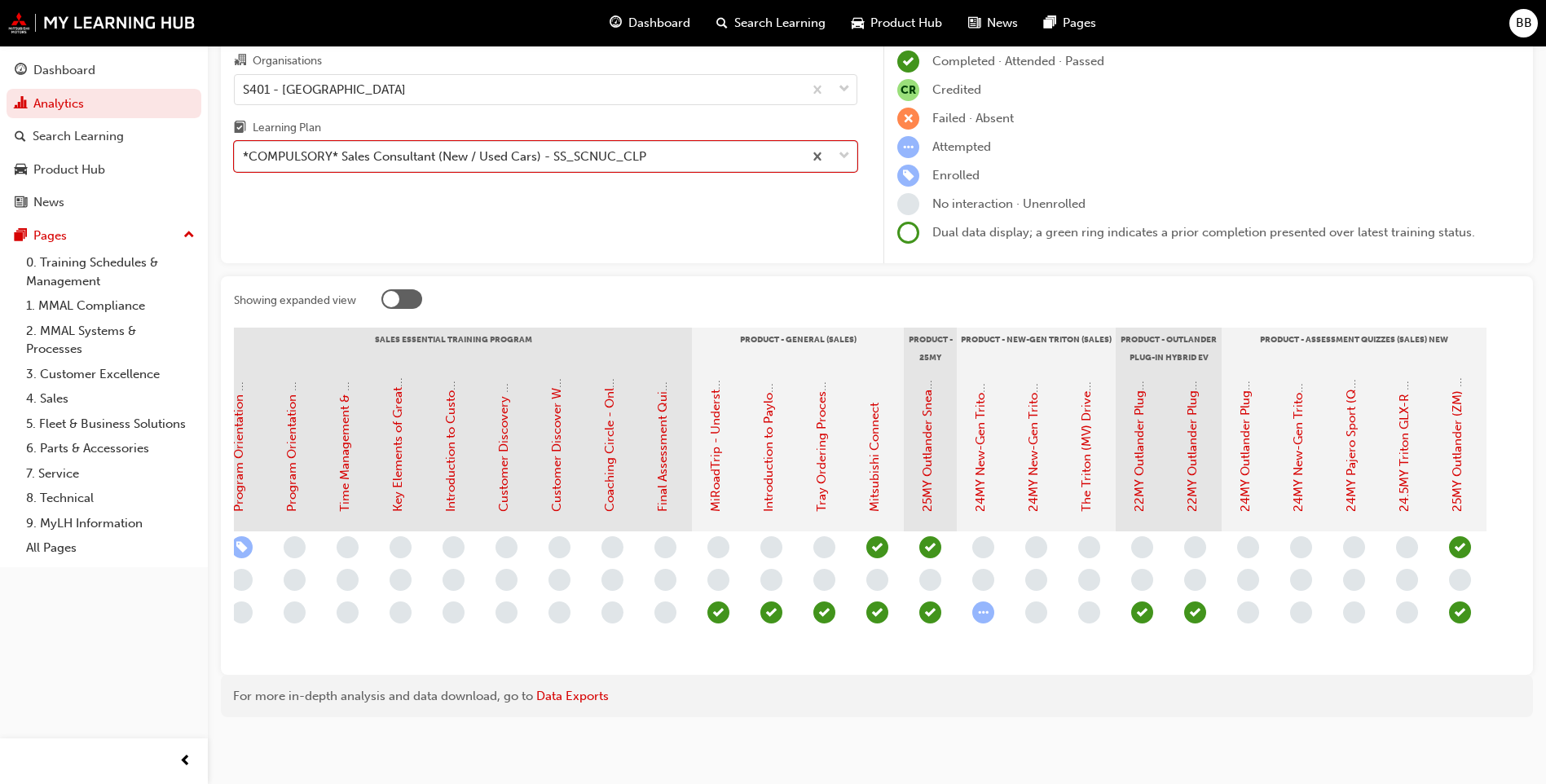
scroll to position [0, 1628]
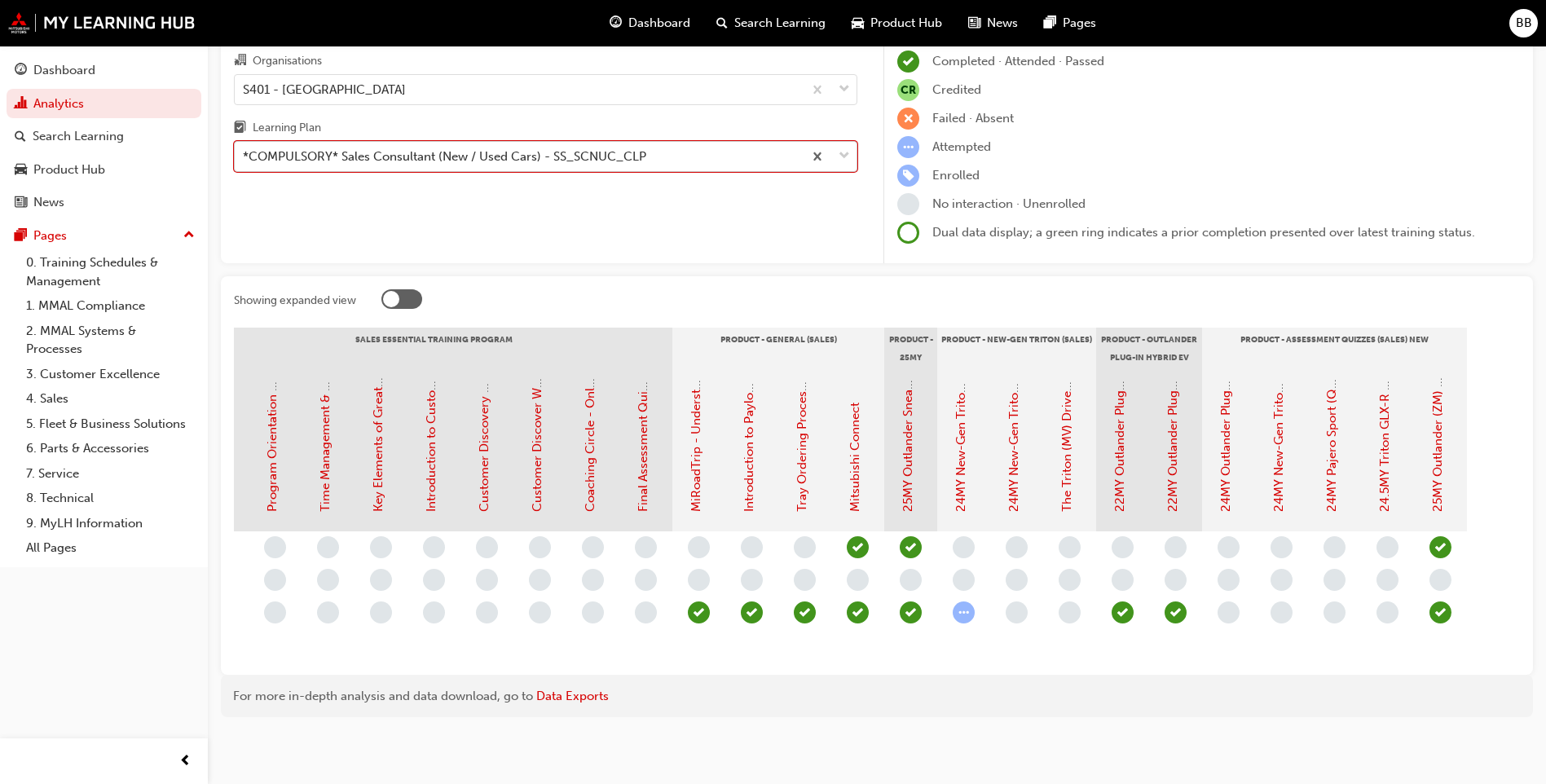
click at [544, 147] on div "*COMPULSORY* Sales Consultant (New / Used Cars) - SS_SCNUC_CLP" at bounding box center [444, 156] width 403 height 19
click at [244, 149] on input "Learning Plan option *COMPULSORY* Sales Consultant (New / Used Cars) - SS_SCNUC…" at bounding box center [243, 155] width 2 height 13
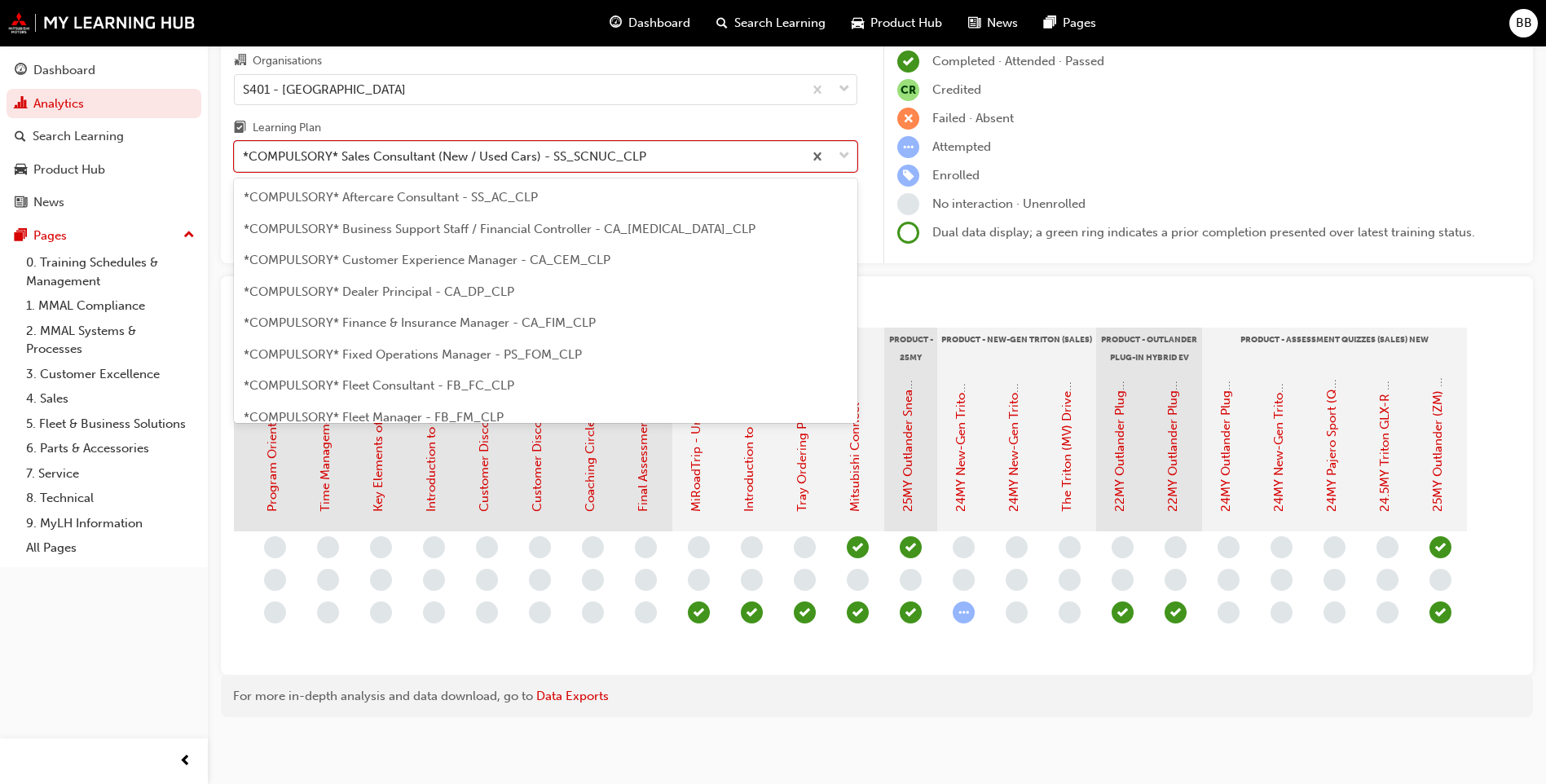
scroll to position [304, 0]
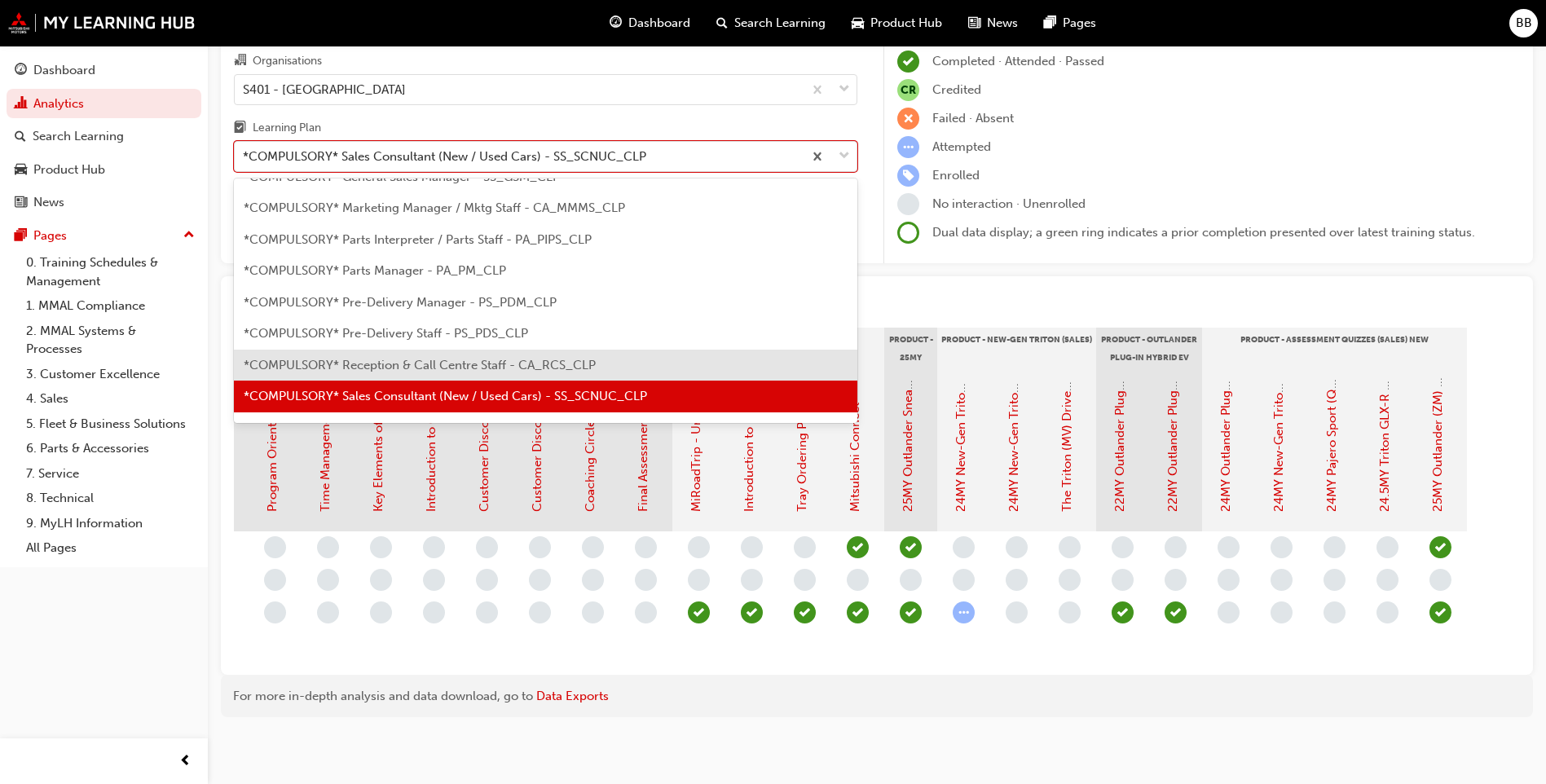
click at [517, 357] on span "*COMPULSORY* Reception & Call Centre Staff - CA_RCS_CLP" at bounding box center [420, 365] width 352 height 14
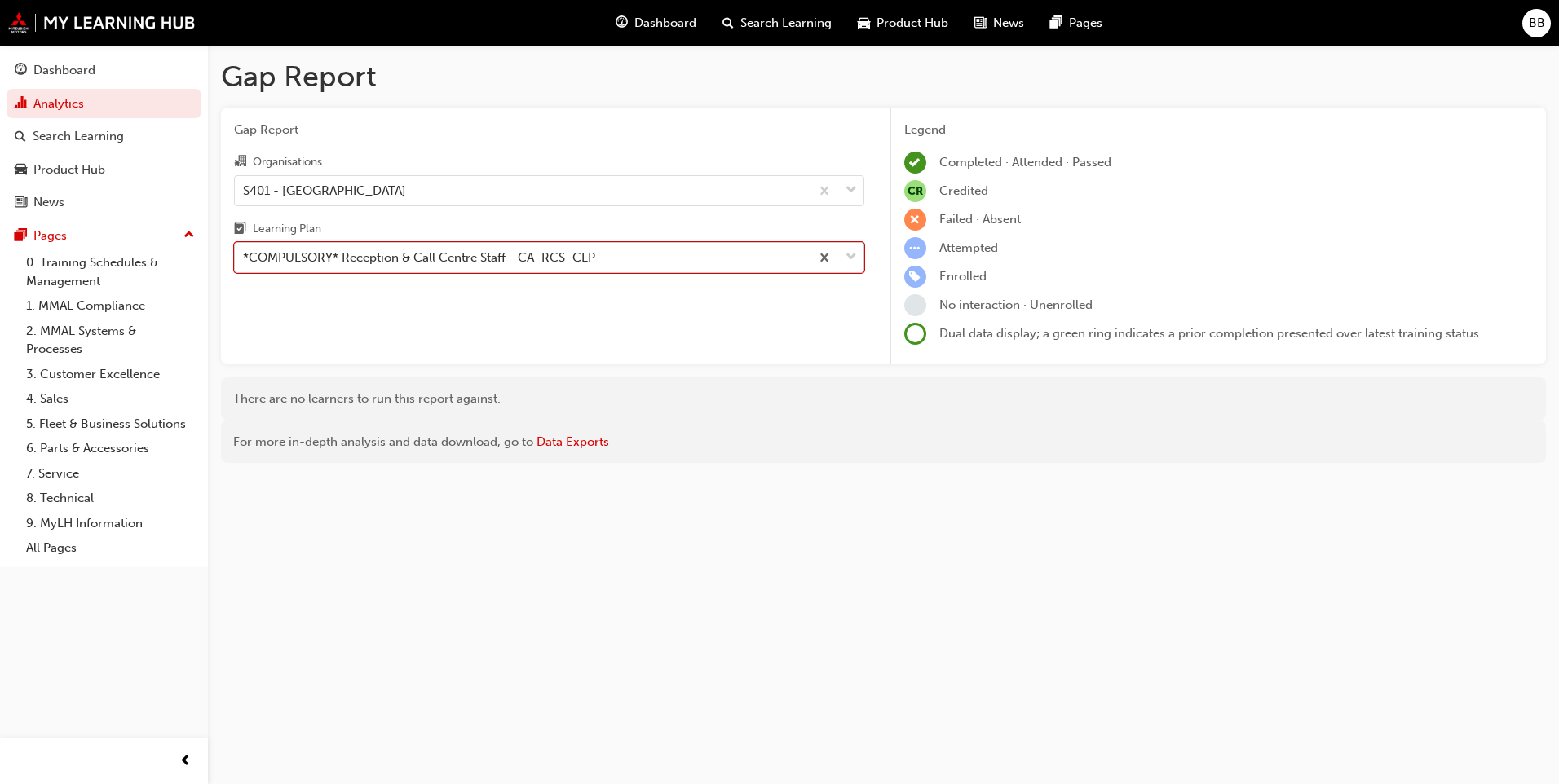
click at [536, 257] on div "*COMPULSORY* Reception & Call Centre Staff - CA_RCS_CLP" at bounding box center [419, 258] width 352 height 19
click at [244, 257] on input "Learning Plan option *COMPULSORY* Reception & Call Centre Staff - CA_RCS_CLP, s…" at bounding box center [244, 257] width 2 height 13
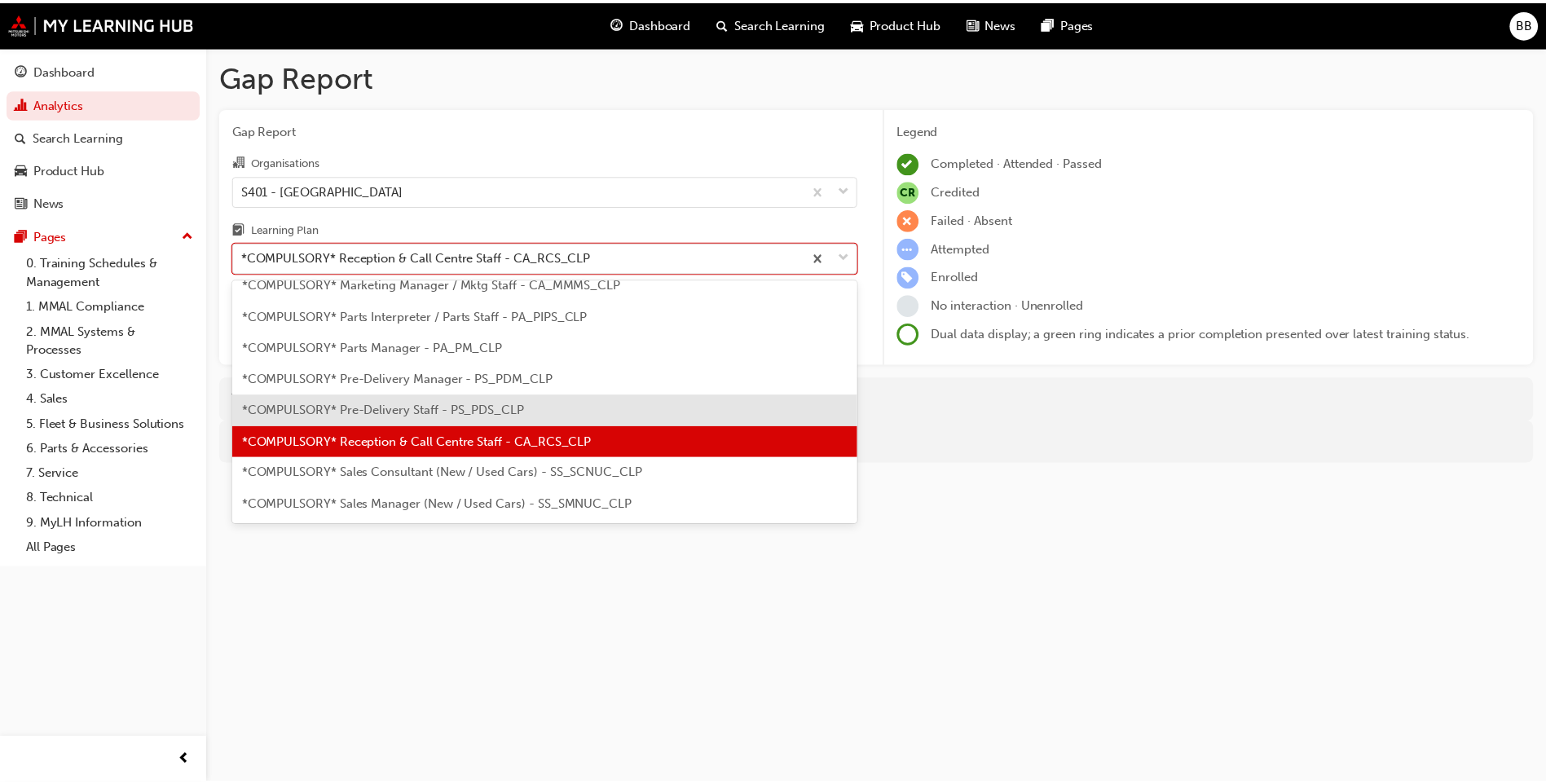
scroll to position [354, 0]
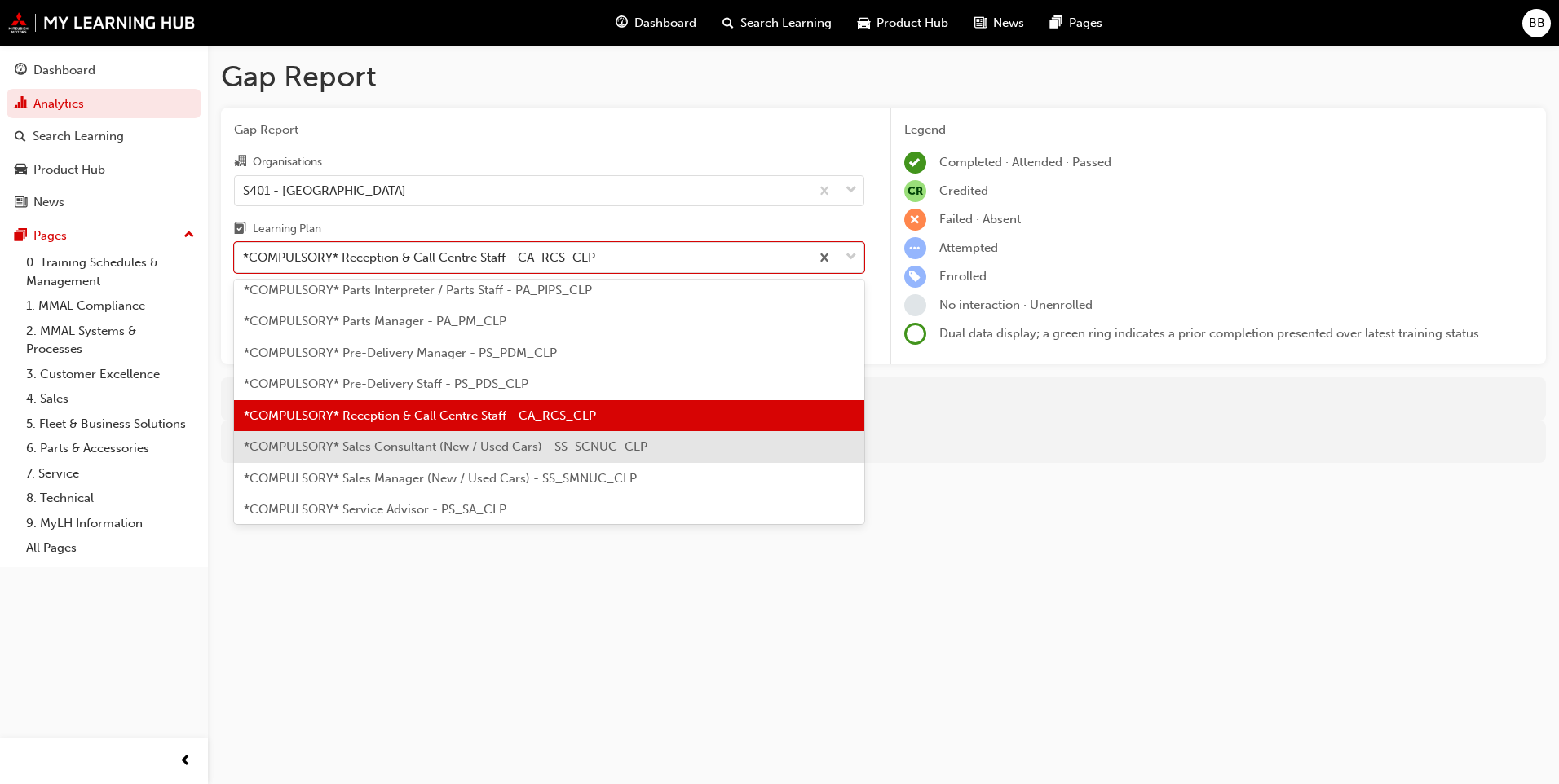
click at [493, 448] on span "*COMPULSORY* Sales Consultant (New / Used Cars) - SS_SCNUC_CLP" at bounding box center [445, 446] width 403 height 14
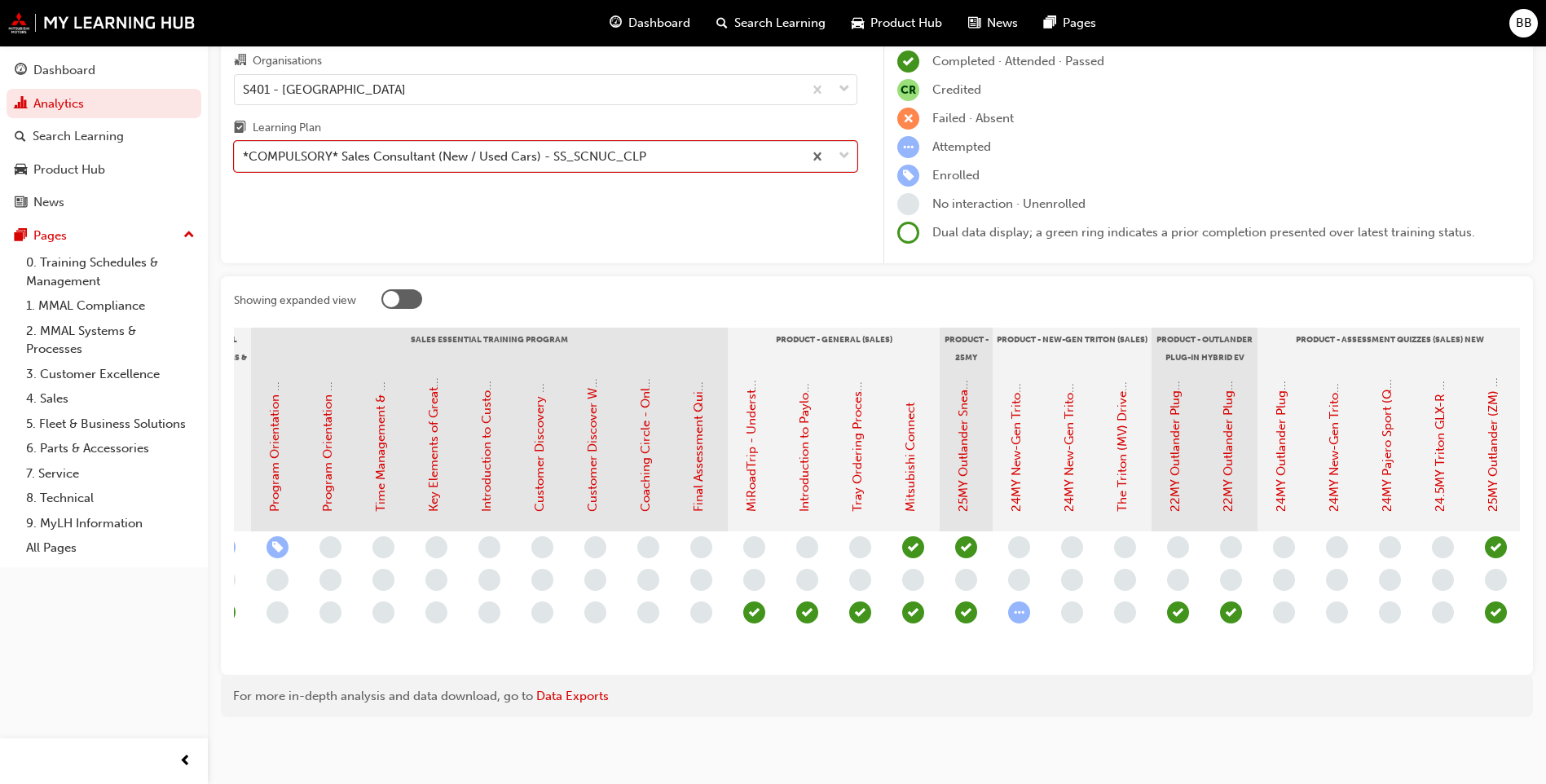
scroll to position [0, 1628]
